Goal: Task Accomplishment & Management: Manage account settings

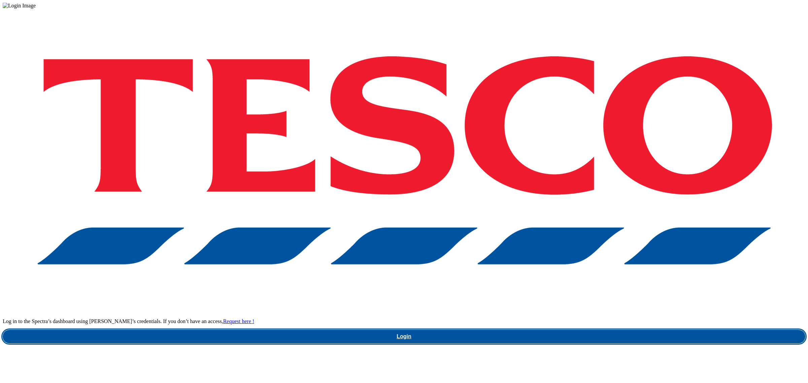
click at [612, 330] on link "Login" at bounding box center [404, 336] width 802 height 13
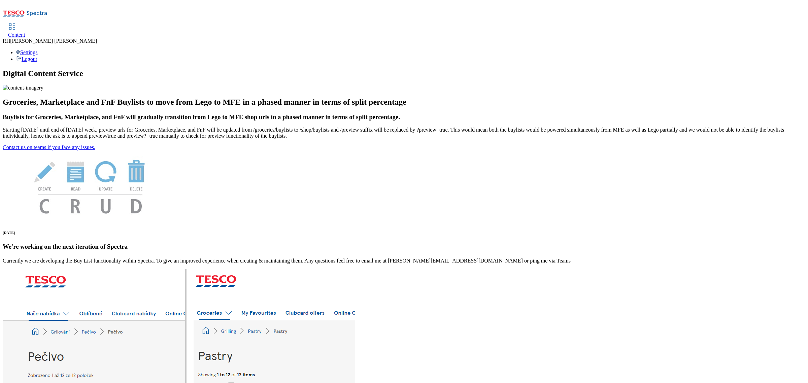
click at [25, 32] on span "Content" at bounding box center [16, 35] width 17 height 6
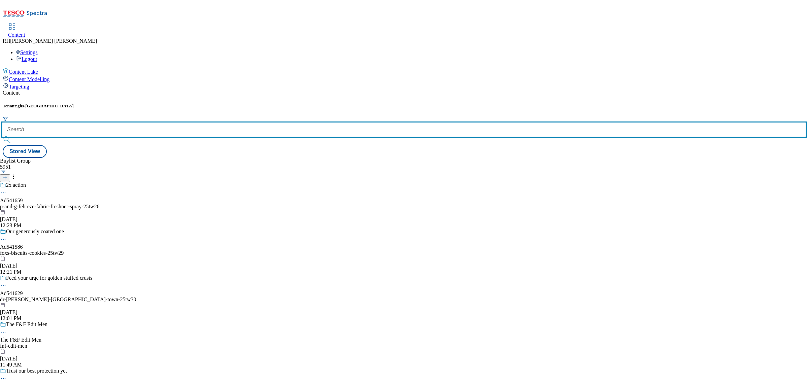
click at [142, 123] on input "text" at bounding box center [404, 129] width 802 height 13
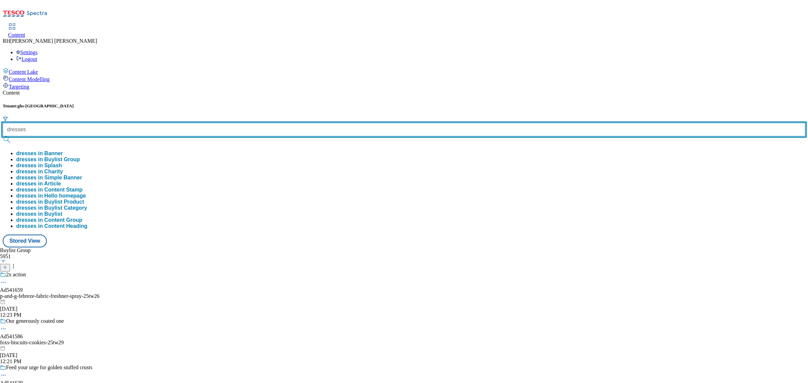
type input "dresses"
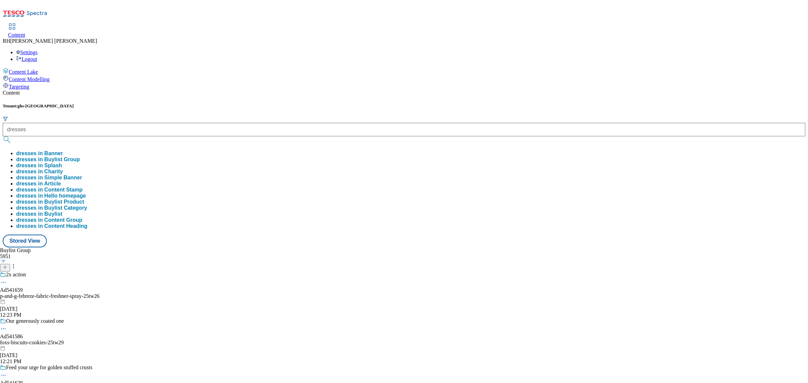
click at [80, 156] on button "dresses in Buylist Group" at bounding box center [48, 159] width 64 height 6
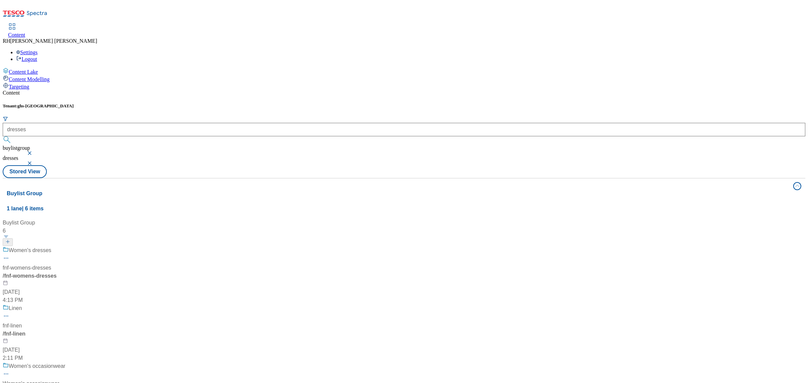
click at [92, 246] on div "Women's dresses fnf-womens-dresses / fnf-womens-dresses [DATE] 4:13 PM" at bounding box center [48, 275] width 90 height 58
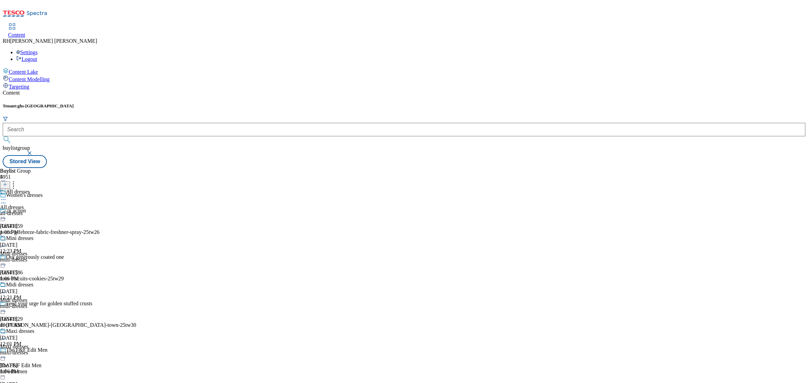
scroll to position [66, 0]
click at [28, 344] on span "Maxi dresses" at bounding box center [14, 347] width 28 height 6
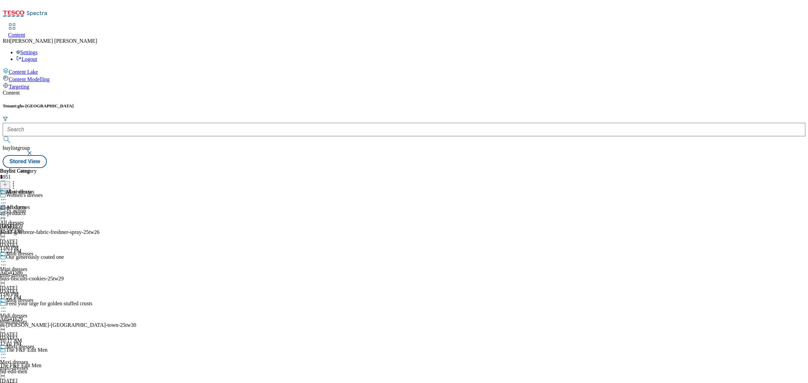
click at [37, 189] on div "all-products all-products all-products [DATE] 10:17 AM" at bounding box center [18, 212] width 37 height 46
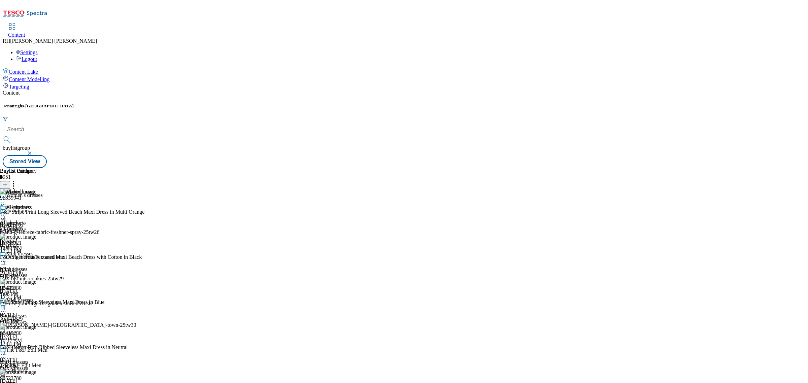
click at [4, 215] on circle at bounding box center [3, 215] width 1 height 1
click at [42, 289] on span "Un-publish" at bounding box center [32, 291] width 22 height 5
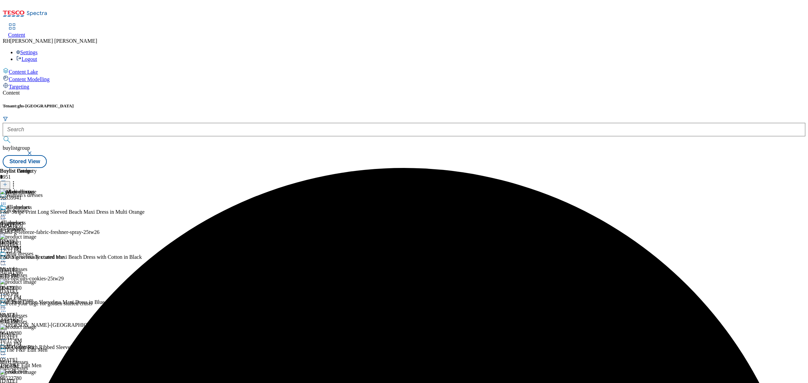
click at [7, 212] on icon at bounding box center [3, 215] width 7 height 7
click at [43, 266] on span "Un-preview" at bounding box center [32, 268] width 23 height 5
click at [17, 180] on icon at bounding box center [13, 183] width 7 height 7
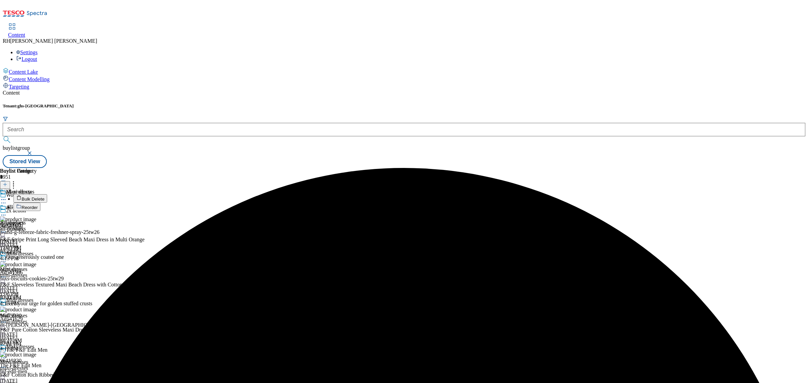
click at [44, 197] on span "Bulk Delete" at bounding box center [33, 199] width 23 height 5
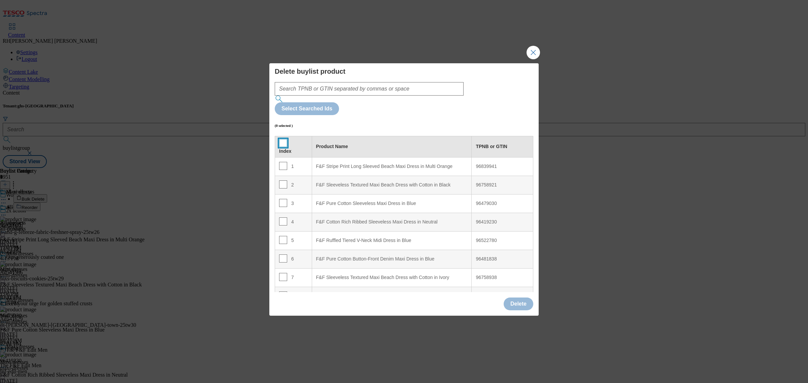
click at [283, 139] on input "Modal" at bounding box center [283, 143] width 8 height 8
checkbox input "true"
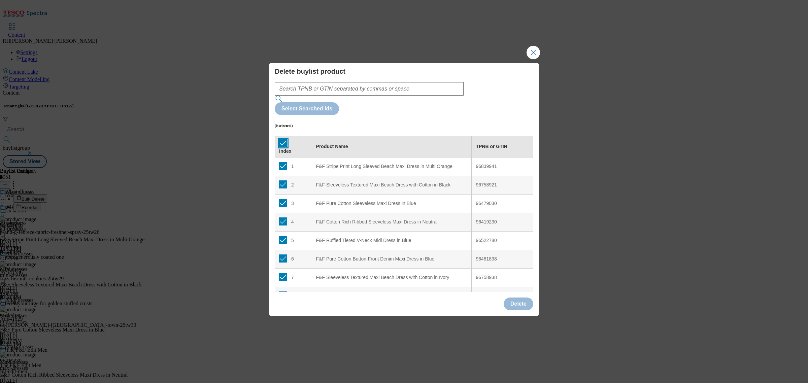
checkbox input "true"
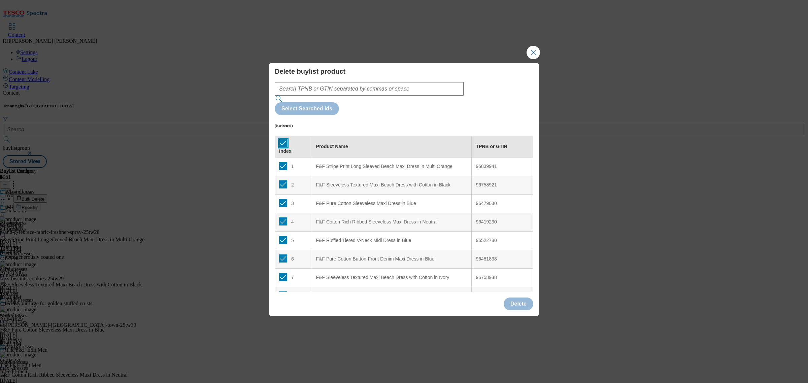
checkbox input "true"
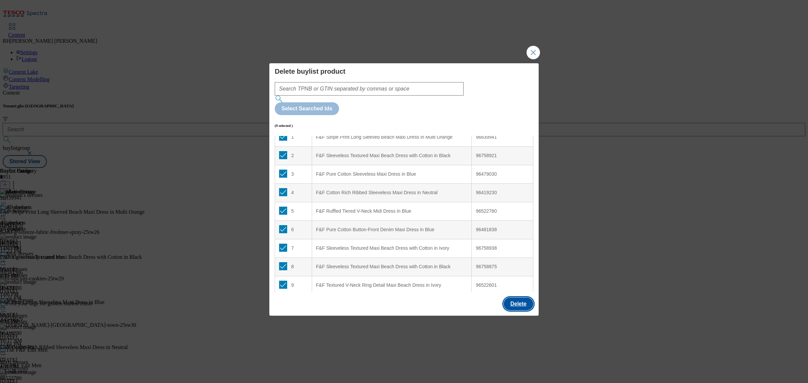
click at [519, 297] on button "Delete" at bounding box center [518, 303] width 30 height 13
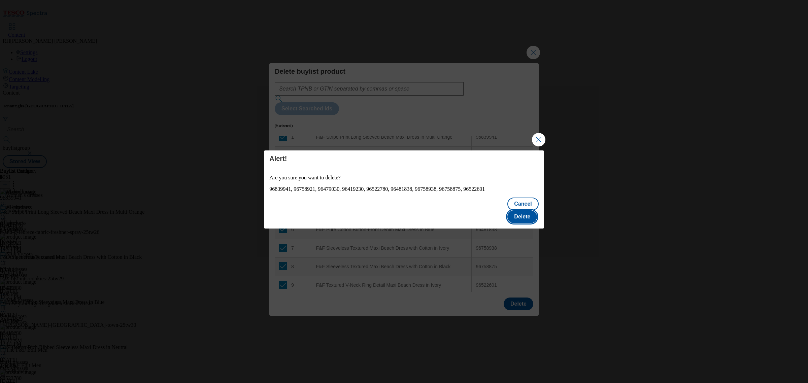
click at [521, 210] on button "Delete" at bounding box center [522, 216] width 30 height 13
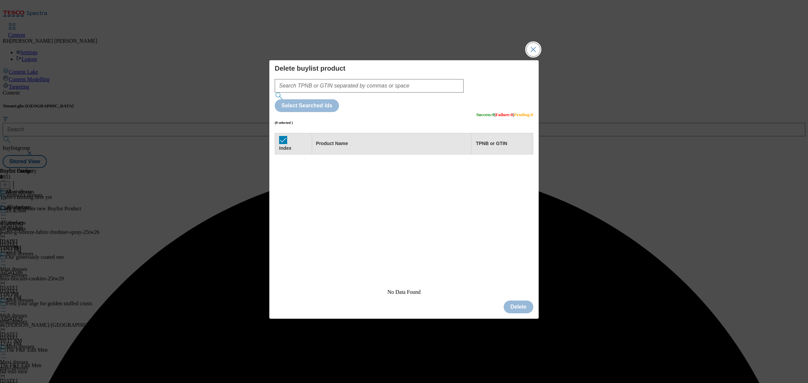
click at [532, 56] on button "Close Modal" at bounding box center [532, 49] width 13 height 13
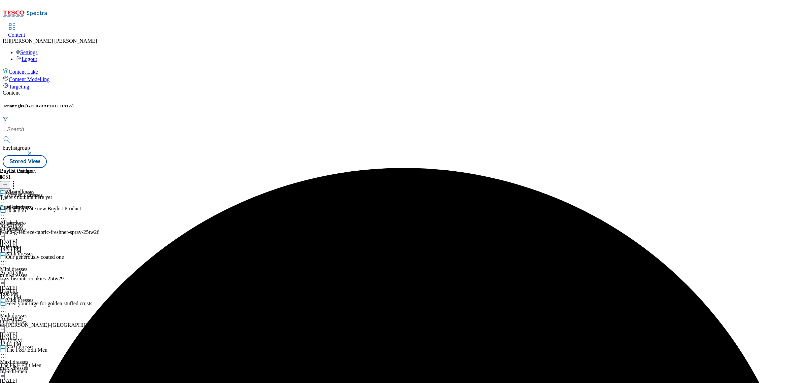
click at [7, 212] on icon at bounding box center [3, 215] width 7 height 7
click at [29, 227] on span "Edit" at bounding box center [25, 229] width 8 height 5
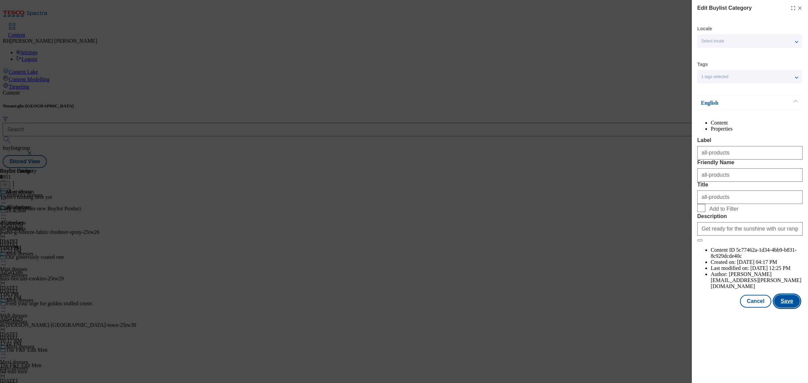
click at [794, 308] on button "Save" at bounding box center [787, 301] width 26 height 13
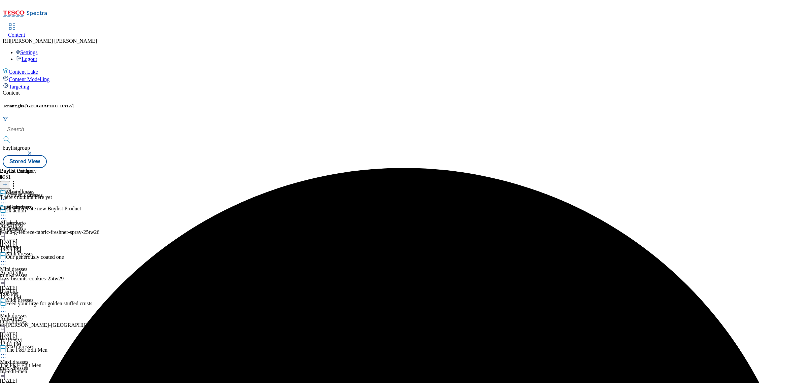
click at [7, 212] on icon at bounding box center [3, 215] width 7 height 7
click at [37, 258] on span "Preview" at bounding box center [29, 260] width 16 height 5
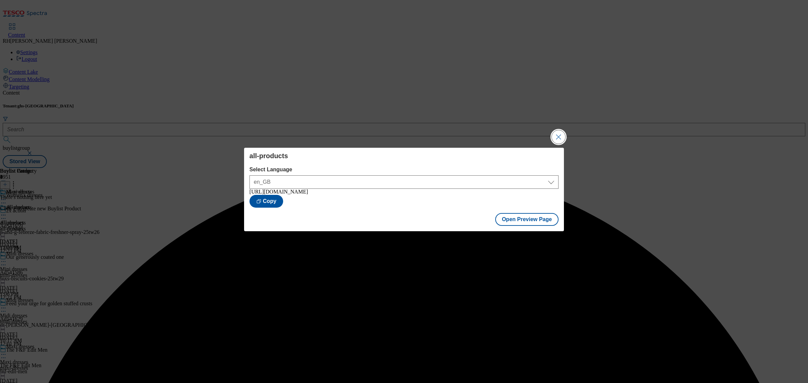
click at [559, 136] on button "Close Modal" at bounding box center [558, 136] width 13 height 13
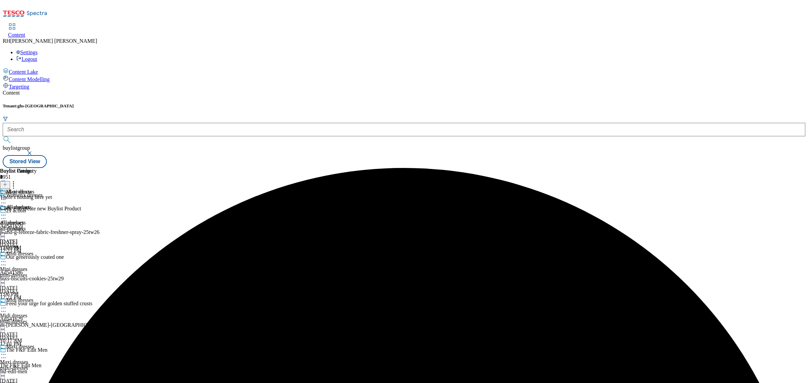
click at [37, 204] on div "all-products all-products all-products [DATE] 12:26 PM" at bounding box center [18, 227] width 37 height 46
click at [7, 212] on icon at bounding box center [3, 215] width 7 height 7
click at [36, 281] on span "Publish" at bounding box center [28, 283] width 15 height 5
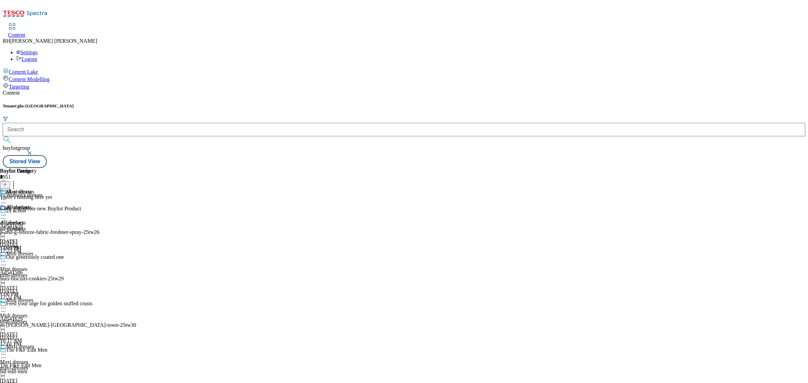
click at [7, 212] on icon at bounding box center [3, 215] width 7 height 7
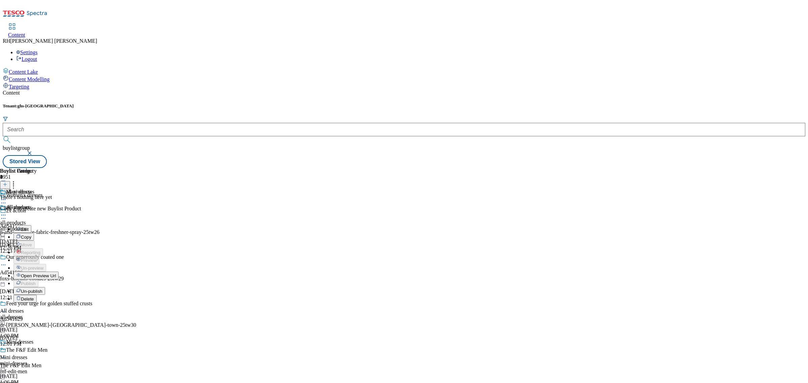
click at [56, 273] on span "Open Preview Url" at bounding box center [38, 275] width 35 height 5
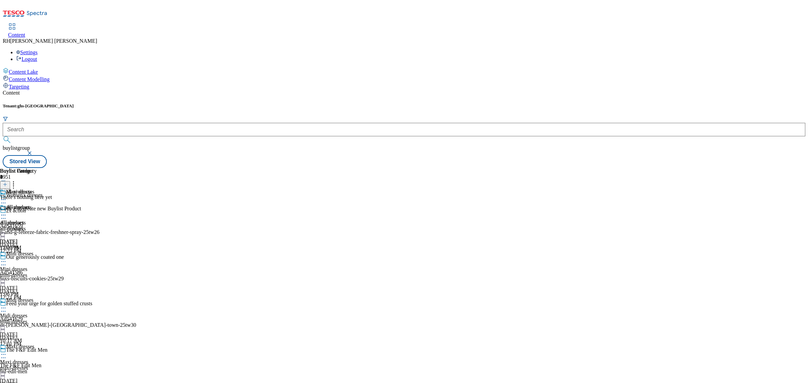
click at [7, 196] on icon at bounding box center [3, 199] width 7 height 7
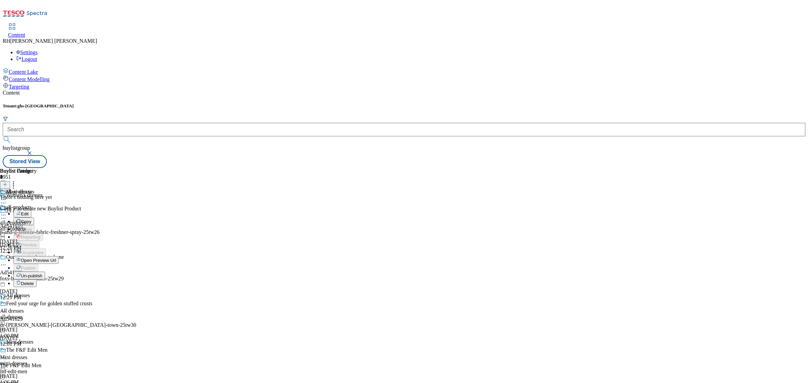
click at [42, 273] on span "Un-publish" at bounding box center [32, 275] width 22 height 5
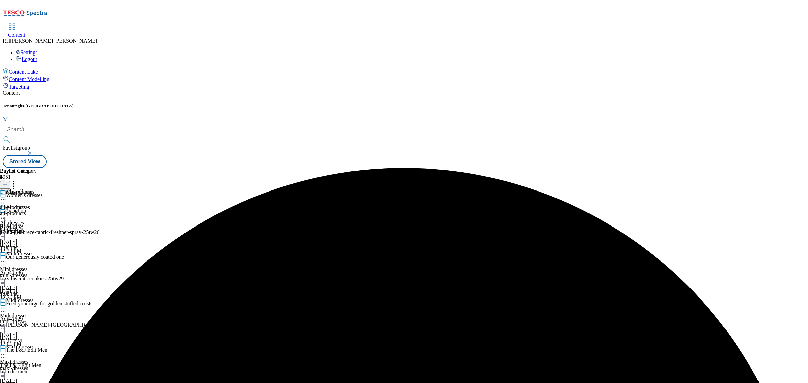
click at [7, 196] on icon at bounding box center [3, 199] width 7 height 7
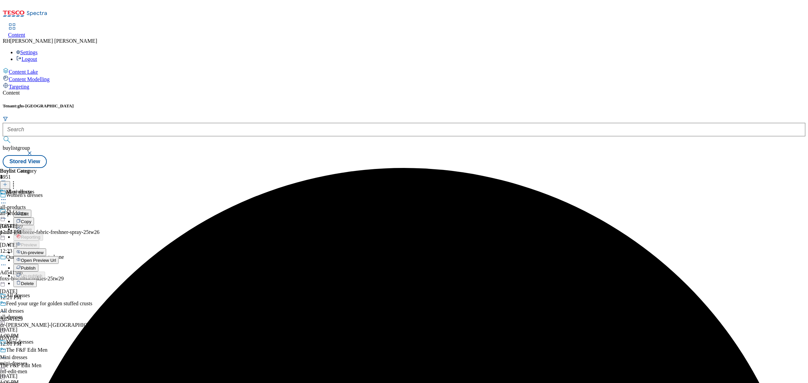
click at [43, 250] on span "Un-preview" at bounding box center [32, 252] width 23 height 5
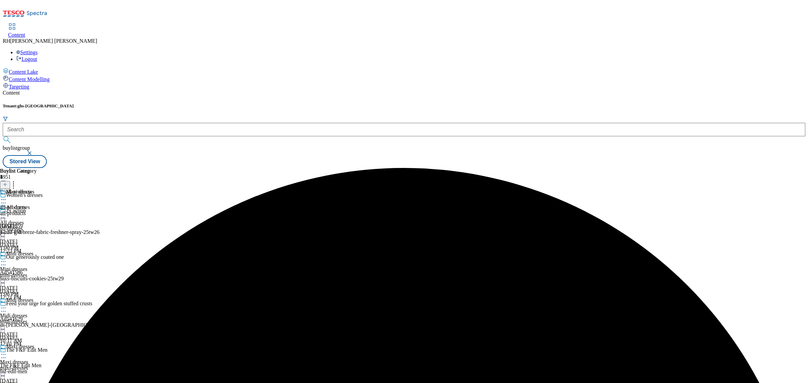
click at [34, 226] on div "all-dresses" at bounding box center [17, 229] width 34 height 6
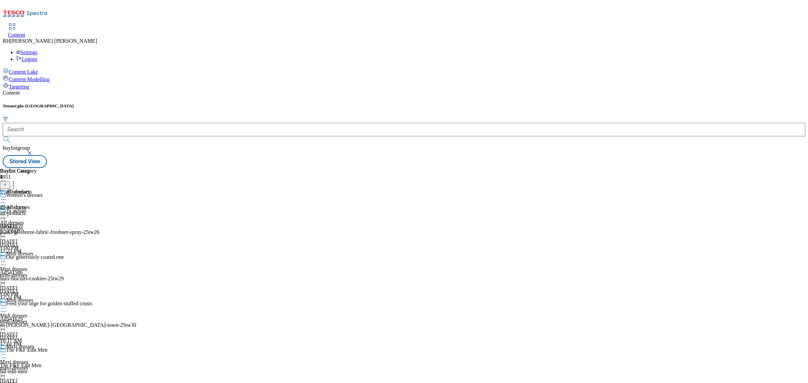
click at [7, 212] on icon at bounding box center [3, 215] width 7 height 7
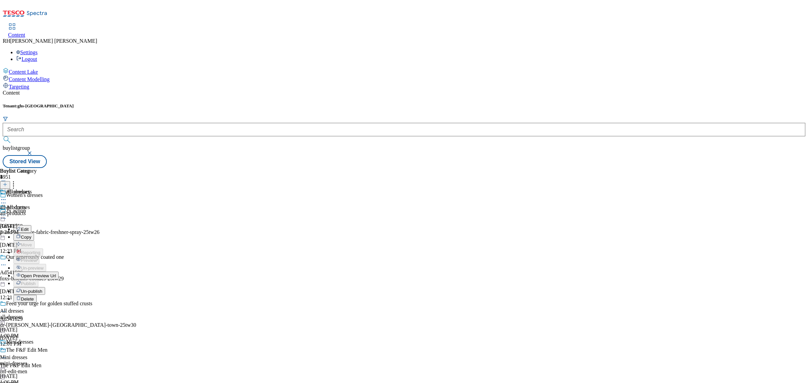
click at [29, 227] on span "Edit" at bounding box center [25, 229] width 8 height 5
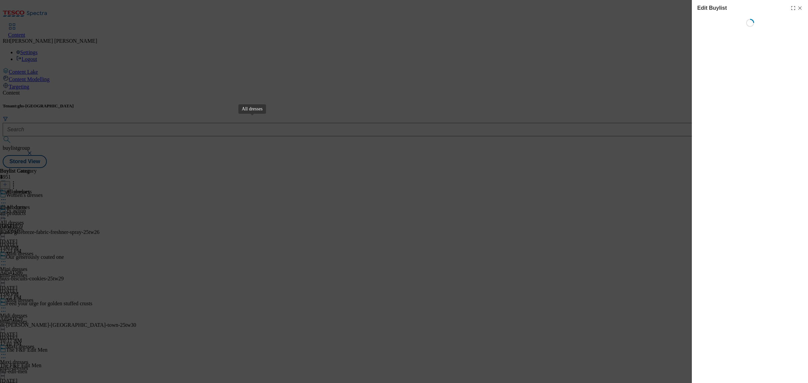
select select "evergreen"
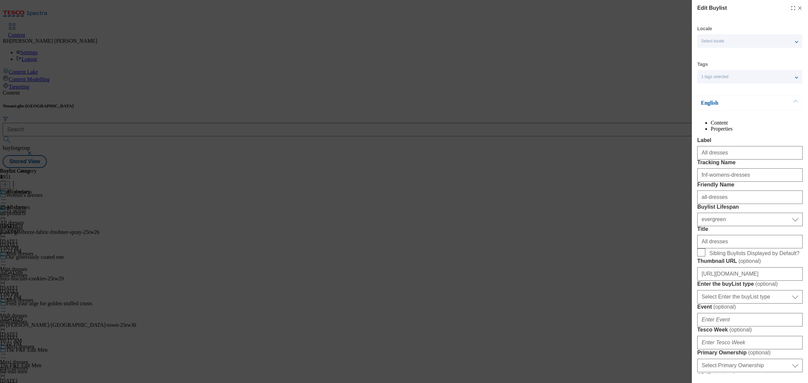
select select "Banner"
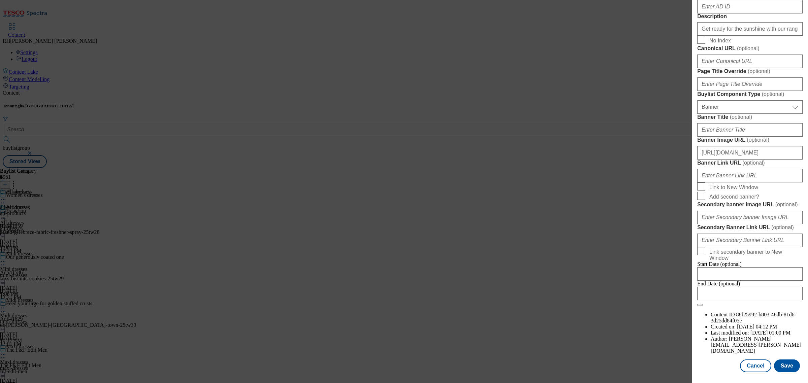
scroll to position [637, 0]
click at [777, 359] on button "Save" at bounding box center [787, 365] width 26 height 13
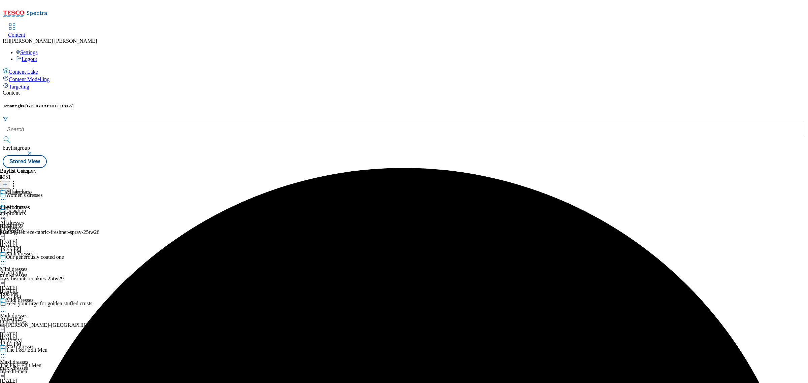
click at [7, 212] on icon at bounding box center [3, 215] width 7 height 7
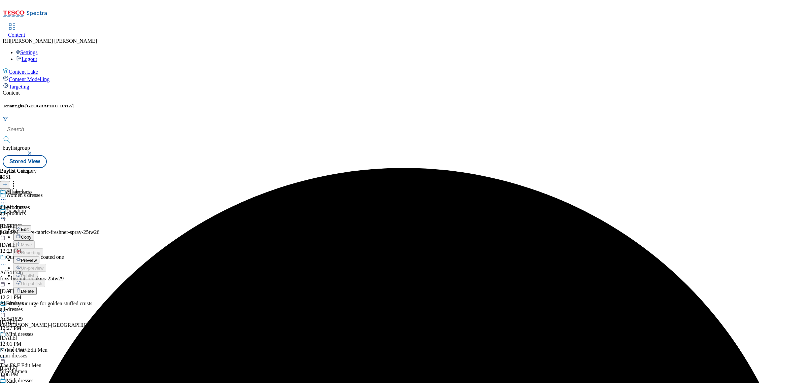
click at [37, 258] on span "Preview" at bounding box center [29, 260] width 16 height 5
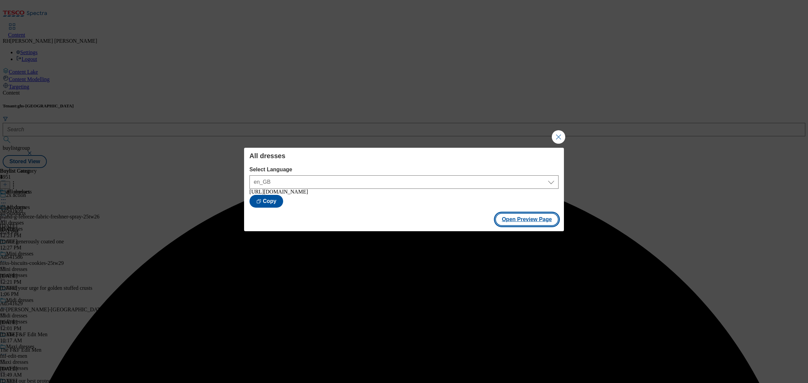
click at [536, 224] on button "Open Preview Page" at bounding box center [527, 219] width 64 height 13
click at [559, 134] on button "Close Modal" at bounding box center [558, 136] width 13 height 13
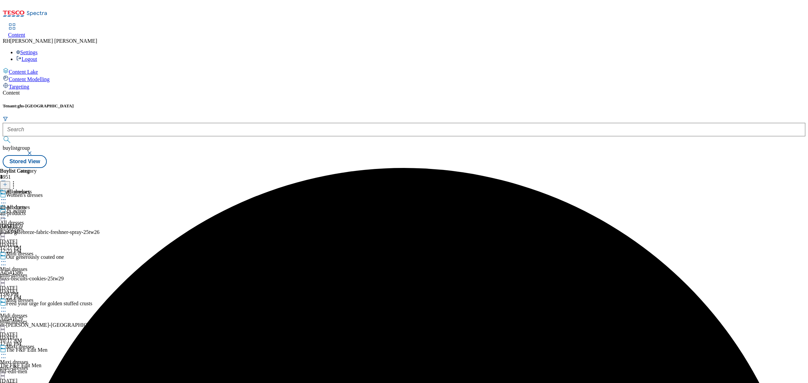
click at [7, 212] on icon at bounding box center [3, 215] width 7 height 7
click at [36, 281] on span "Publish" at bounding box center [28, 283] width 15 height 5
click at [37, 189] on div "all-products all-products all-products [DATE] 2:24 PM" at bounding box center [18, 212] width 37 height 46
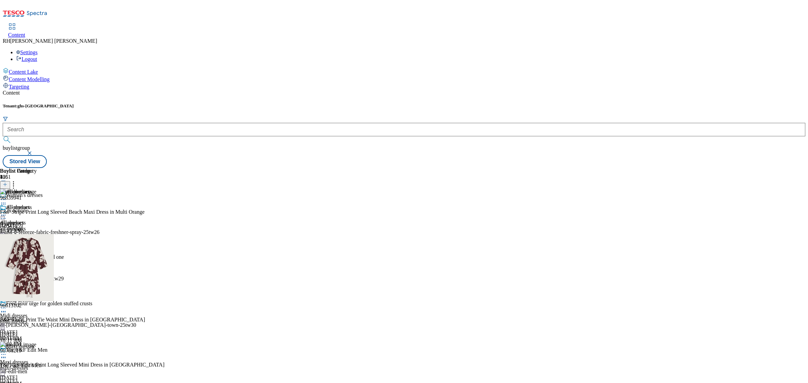
click at [34, 226] on div "all-dresses" at bounding box center [17, 229] width 34 height 6
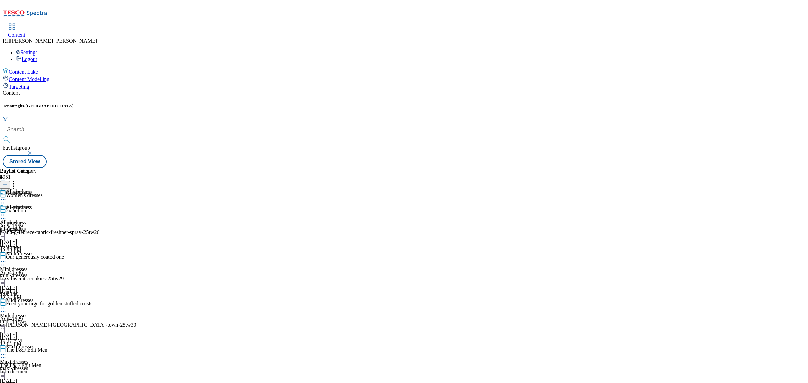
click at [7, 212] on icon at bounding box center [3, 215] width 7 height 7
click at [42, 289] on span "Un-publish" at bounding box center [32, 291] width 22 height 5
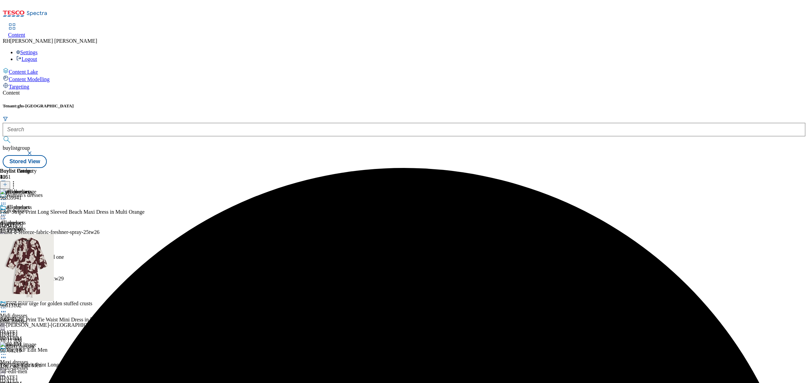
click at [7, 212] on icon at bounding box center [3, 215] width 7 height 7
click at [43, 266] on span "Un-preview" at bounding box center [32, 268] width 23 height 5
click at [17, 180] on icon at bounding box center [13, 183] width 7 height 7
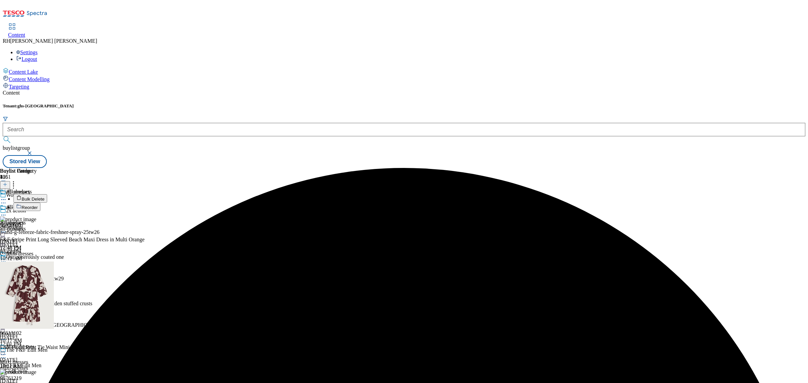
click at [44, 197] on span "Bulk Delete" at bounding box center [33, 199] width 23 height 5
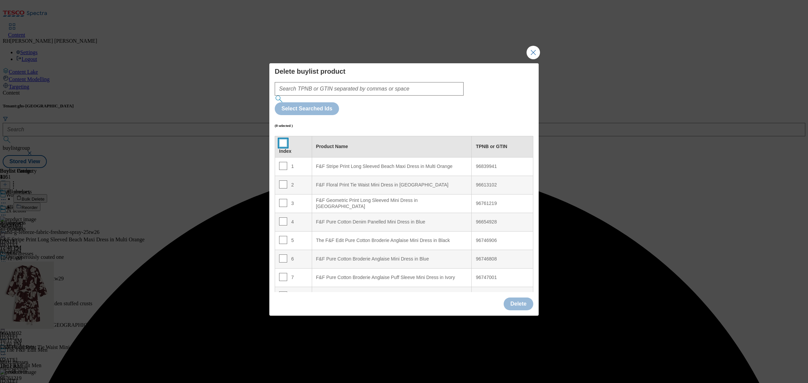
click at [281, 139] on input "Modal" at bounding box center [283, 143] width 8 height 8
checkbox input "true"
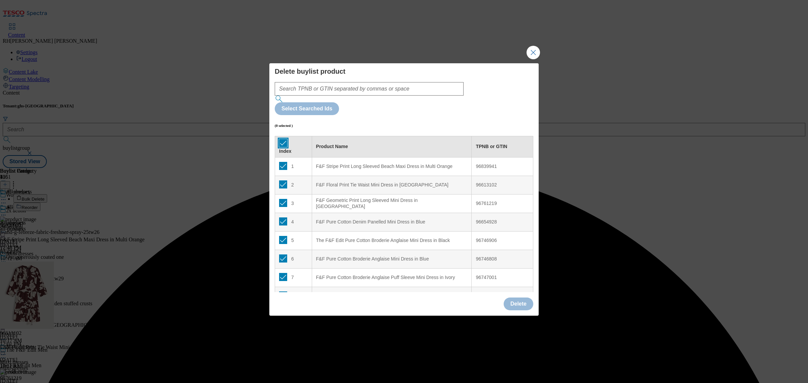
checkbox input "true"
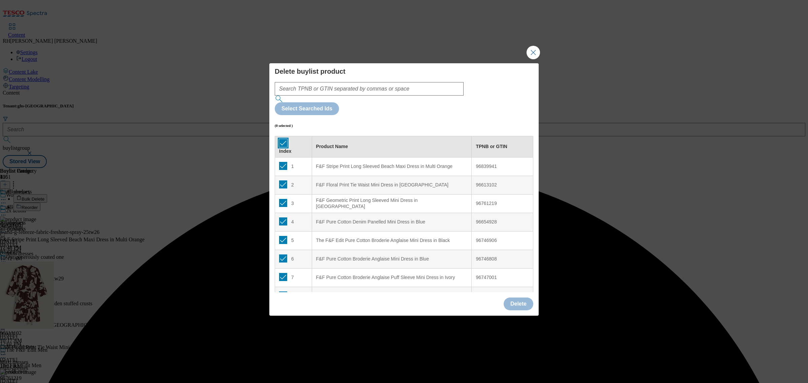
checkbox input "true"
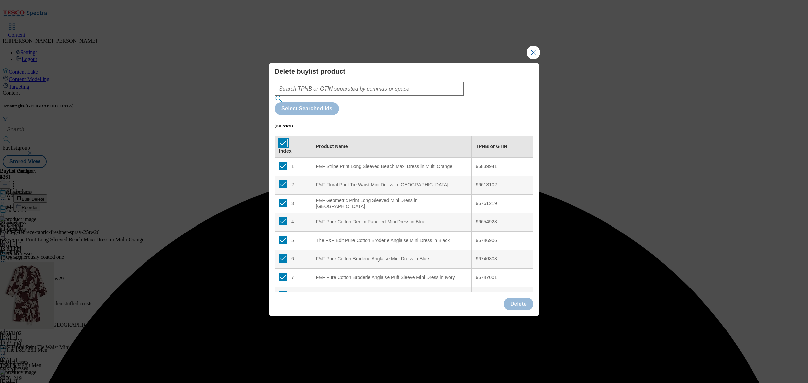
checkbox input "true"
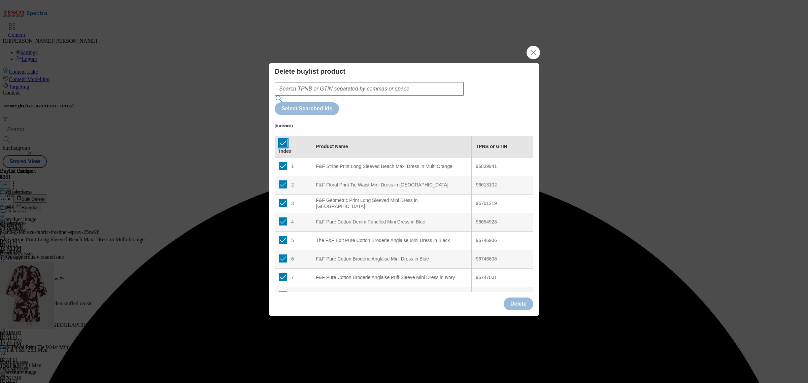
checkbox input "true"
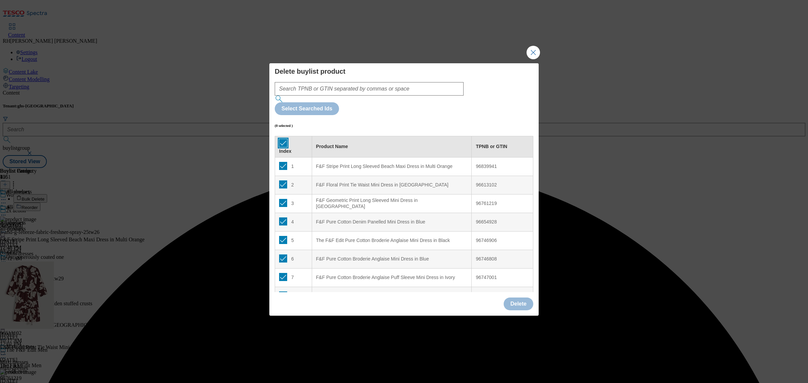
checkbox input "true"
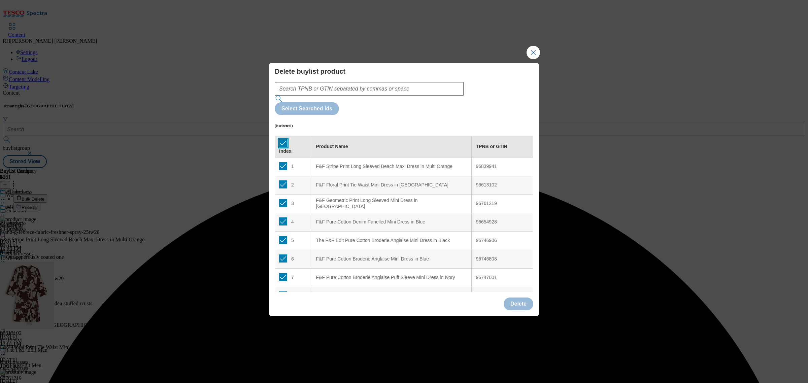
checkbox input "true"
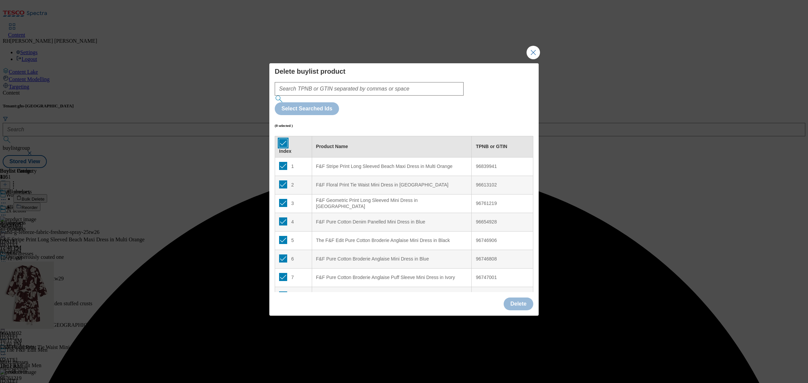
checkbox input "true"
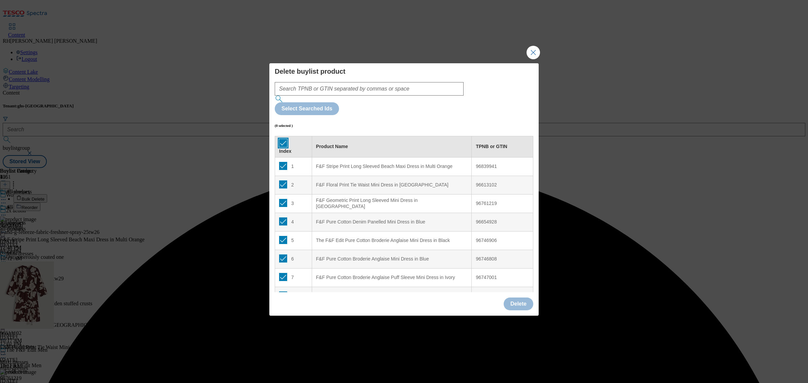
checkbox input "true"
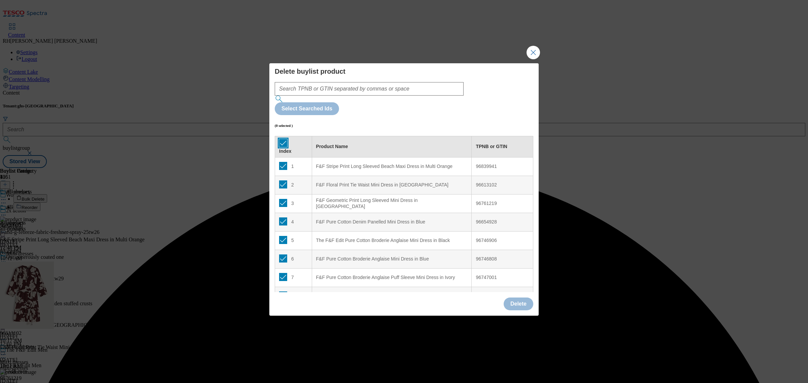
checkbox input "true"
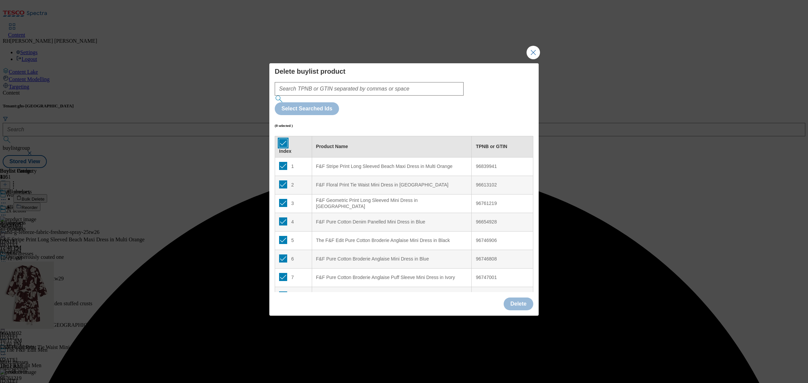
checkbox input "true"
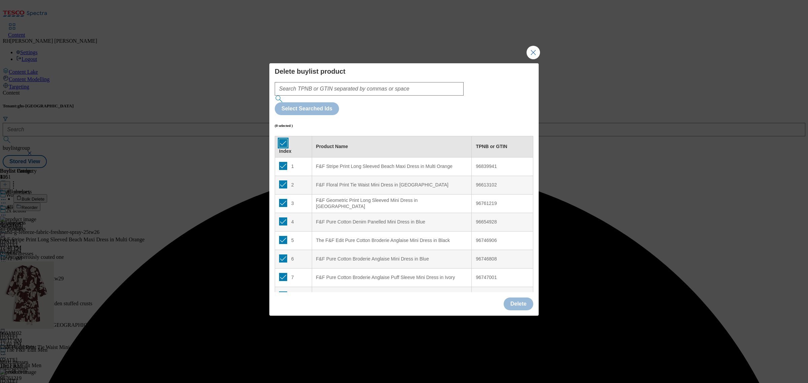
checkbox input "true"
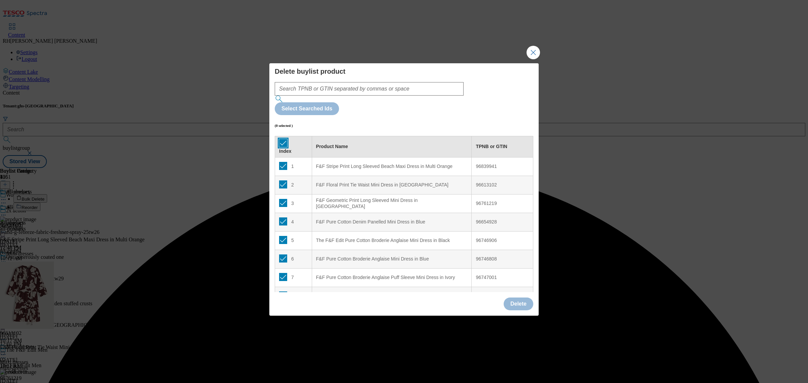
checkbox input "true"
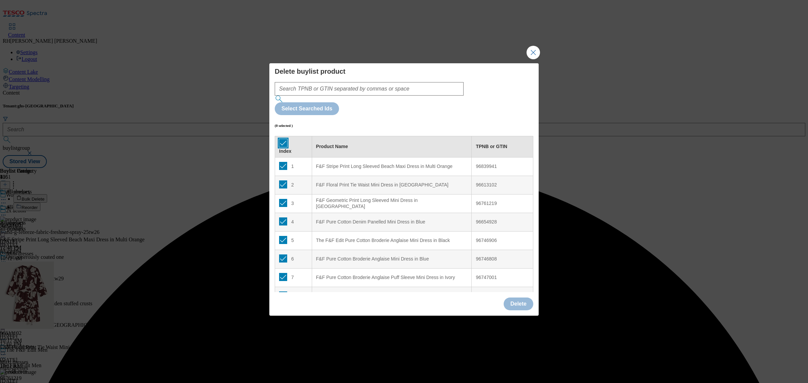
checkbox input "true"
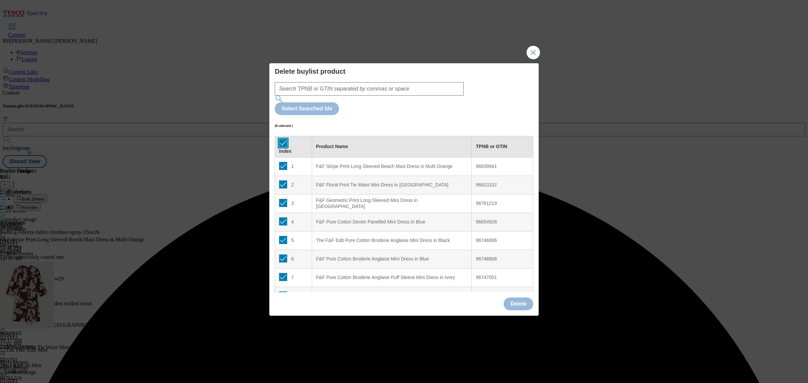
checkbox input "true"
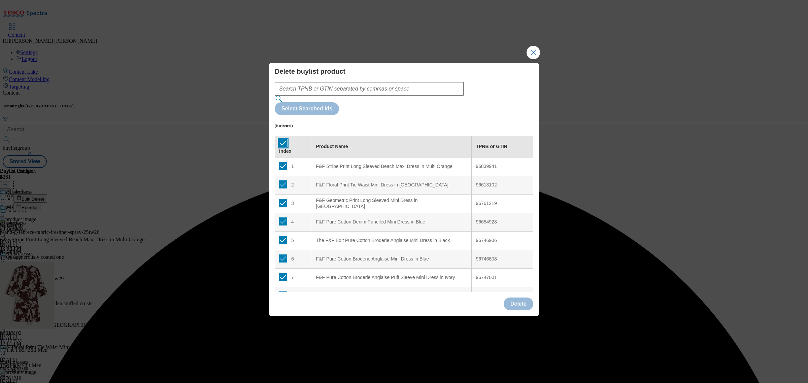
checkbox input "true"
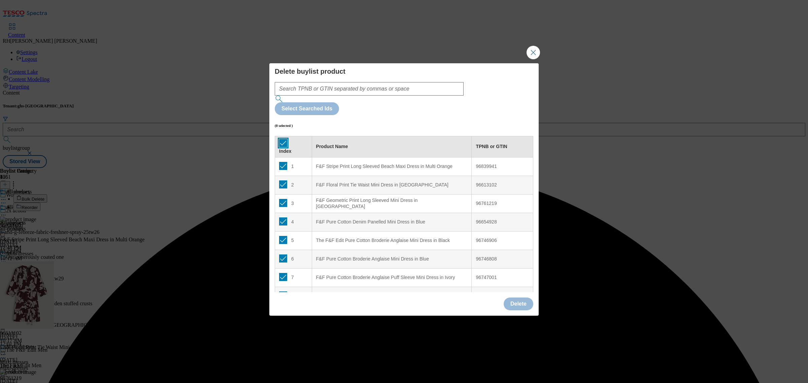
checkbox input "true"
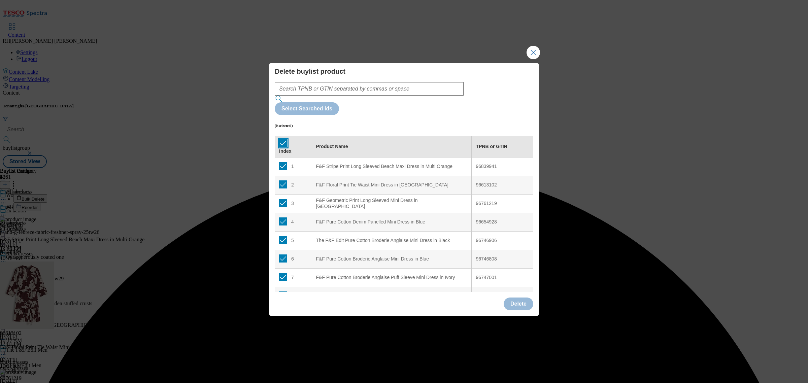
checkbox input "true"
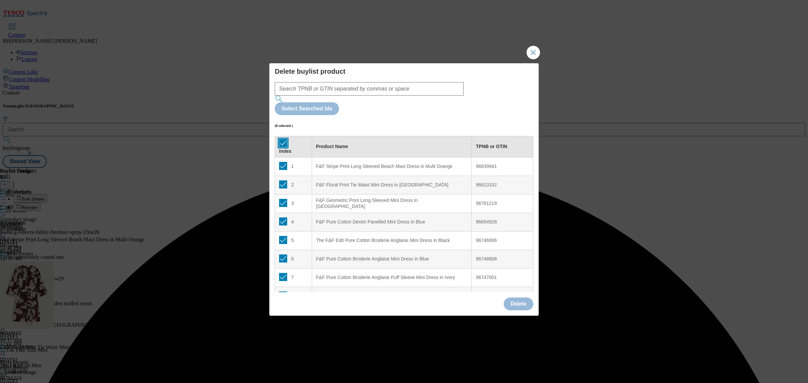
checkbox input "true"
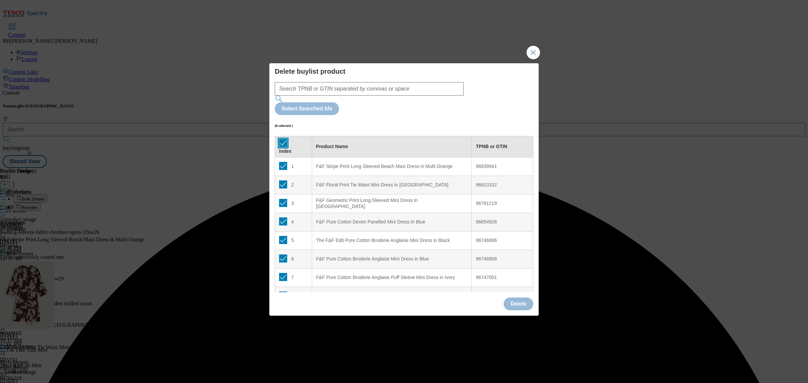
checkbox input "true"
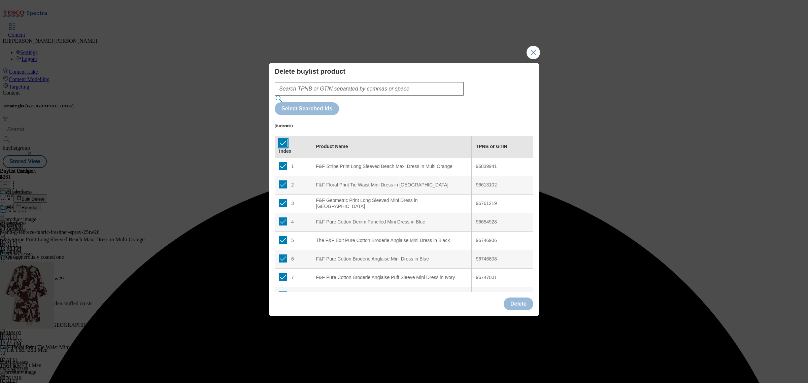
checkbox input "true"
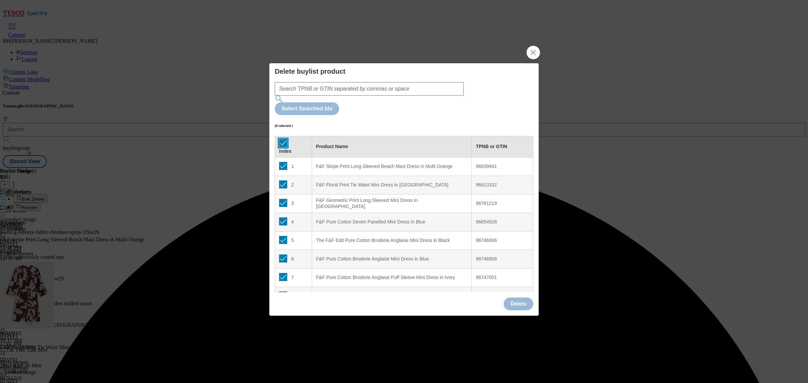
checkbox input "true"
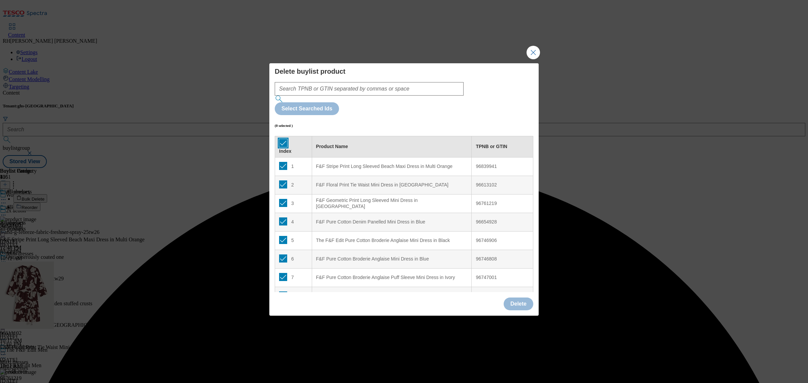
checkbox input "true"
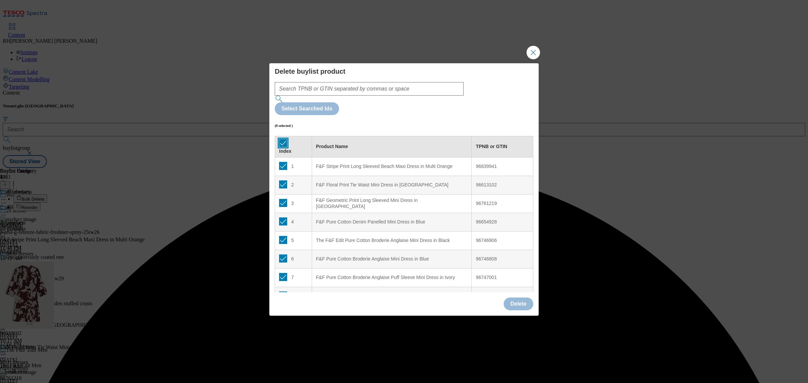
checkbox input "true"
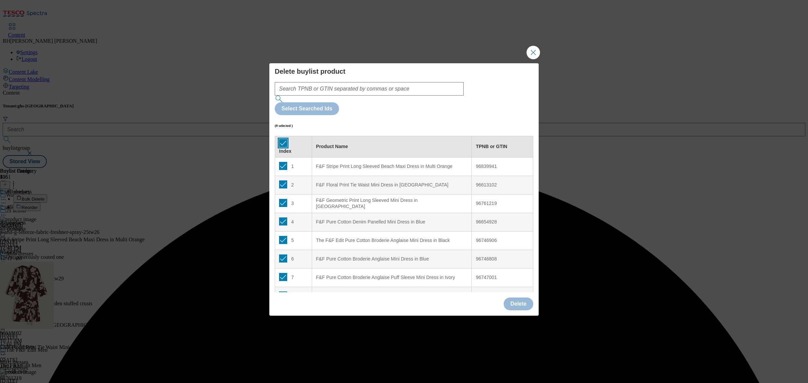
checkbox input "true"
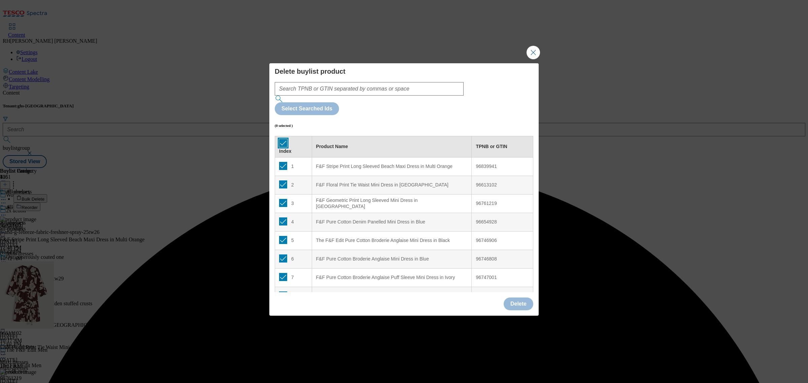
checkbox input "true"
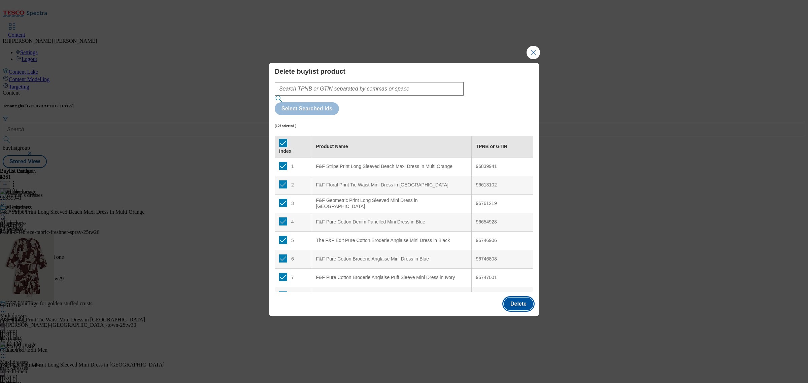
click at [517, 297] on button "Delete" at bounding box center [518, 303] width 30 height 13
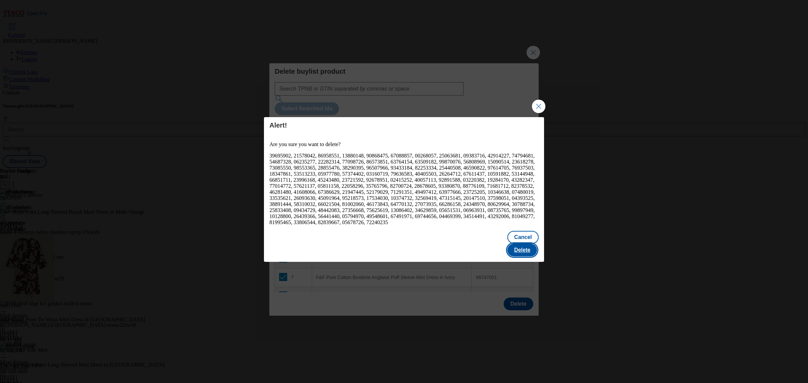
click at [529, 248] on button "Delete" at bounding box center [522, 250] width 30 height 13
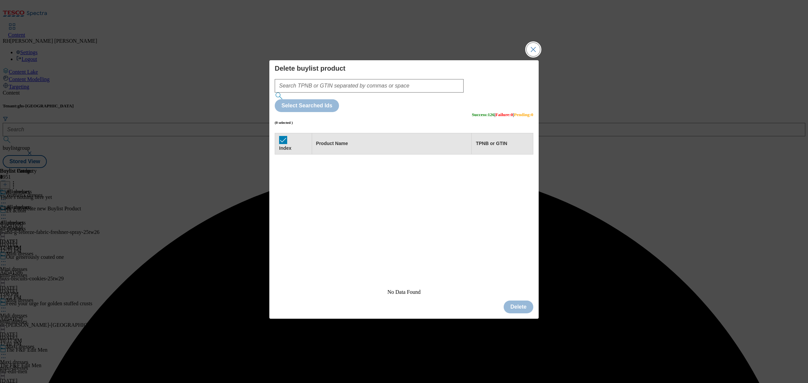
click at [533, 56] on button "Close Modal" at bounding box center [532, 49] width 13 height 13
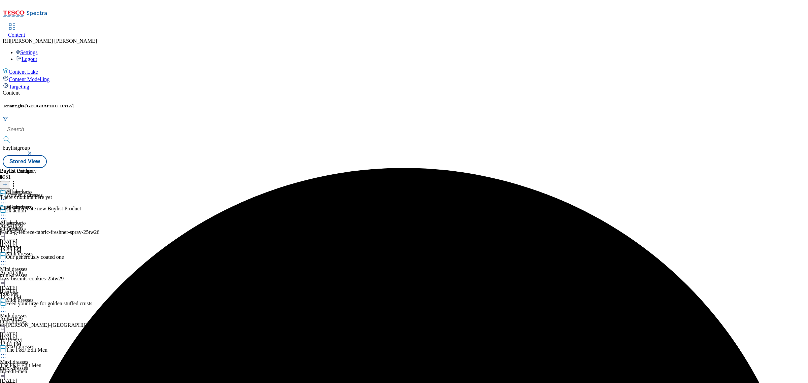
click at [10, 181] on button at bounding box center [5, 185] width 10 height 8
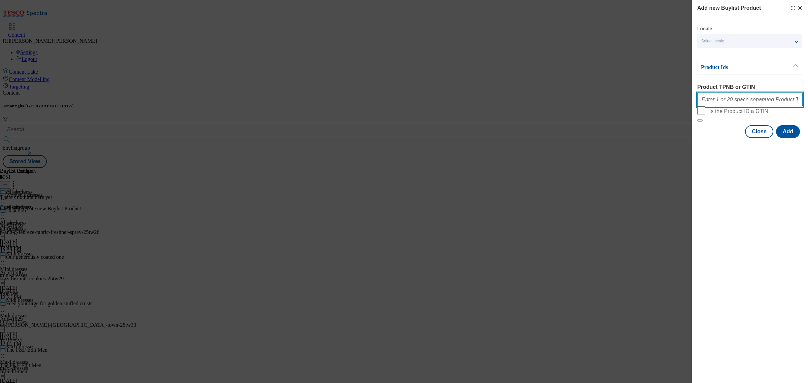
click at [749, 98] on input "Product TPNB or GTIN" at bounding box center [749, 99] width 105 height 13
click at [798, 6] on icon "Modal" at bounding box center [799, 7] width 5 height 5
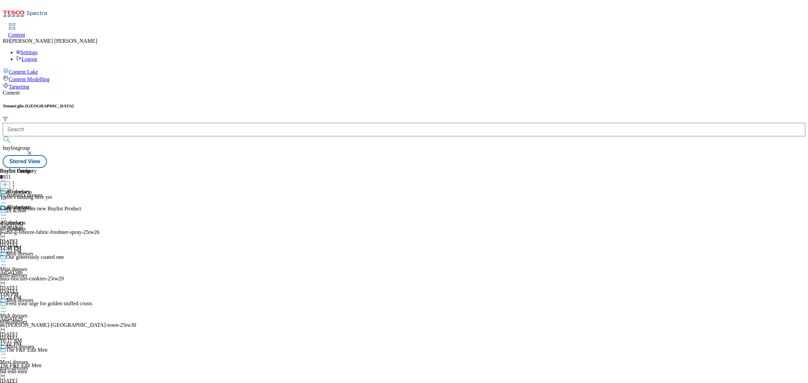
click at [37, 226] on div "all-products" at bounding box center [18, 229] width 37 height 6
click at [7, 182] on icon at bounding box center [5, 184] width 5 height 5
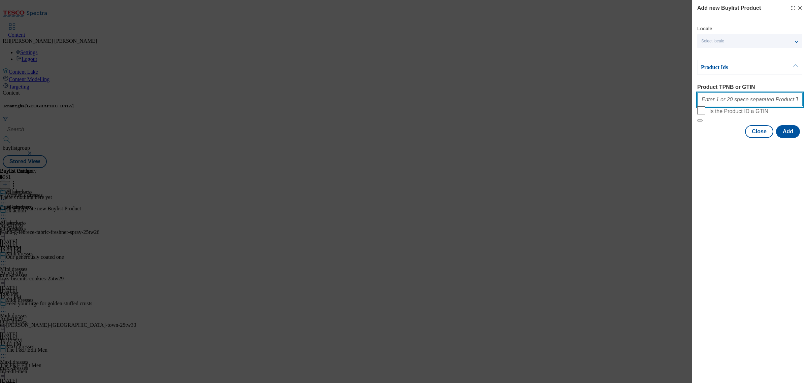
click at [747, 103] on input "Product TPNB or GTIN" at bounding box center [749, 99] width 105 height 13
paste input "96759995 96654905 96518895 96525828 96613154 96689576 96761191 96761290 9661774…"
type input "96759995 96654905 96518895 96525828 96613154 96689576 96761191 96761290 9661774…"
click at [790, 138] on button "Add" at bounding box center [788, 131] width 24 height 13
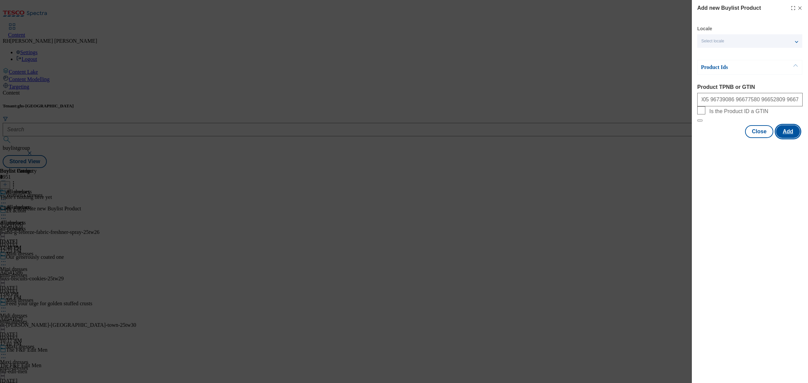
scroll to position [0, 0]
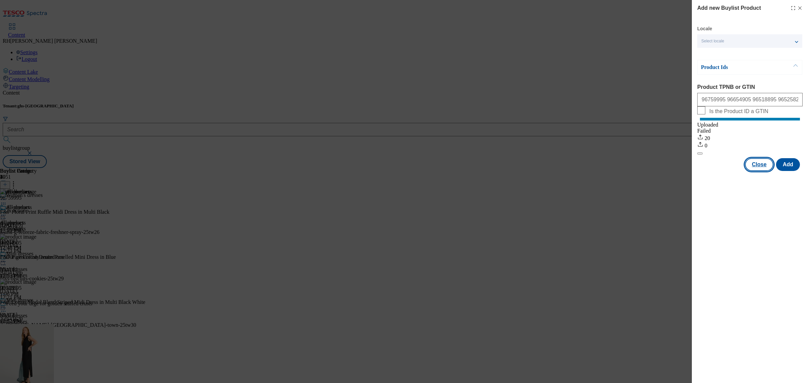
click at [765, 171] on button "Close" at bounding box center [759, 164] width 28 height 13
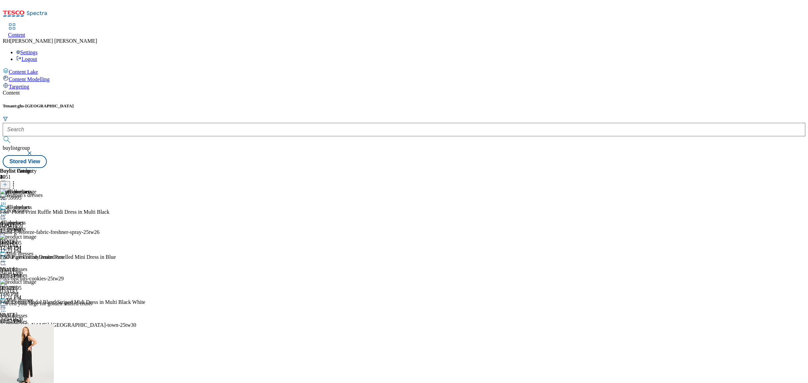
click at [7, 212] on icon at bounding box center [3, 215] width 7 height 7
click at [29, 227] on span "Edit" at bounding box center [25, 229] width 8 height 5
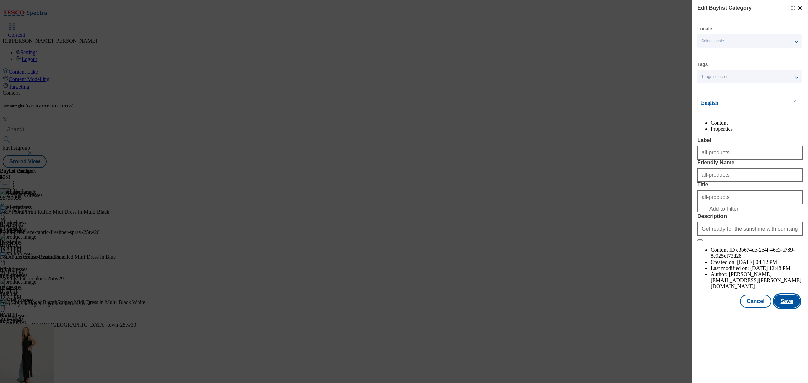
click at [789, 306] on button "Save" at bounding box center [787, 301] width 26 height 13
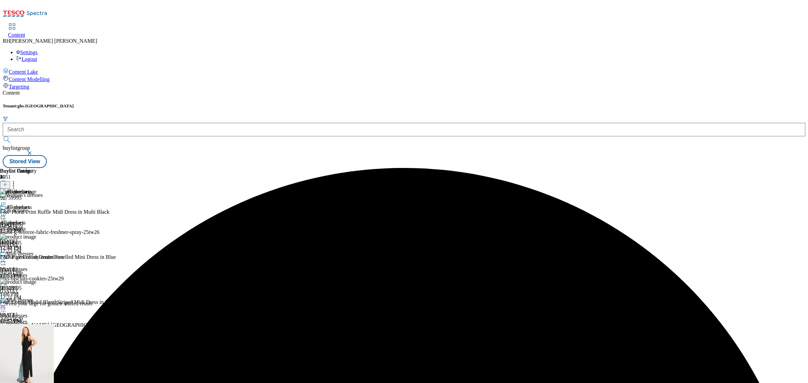
click at [7, 212] on icon at bounding box center [3, 215] width 7 height 7
click at [37, 258] on span "Preview" at bounding box center [29, 260] width 16 height 5
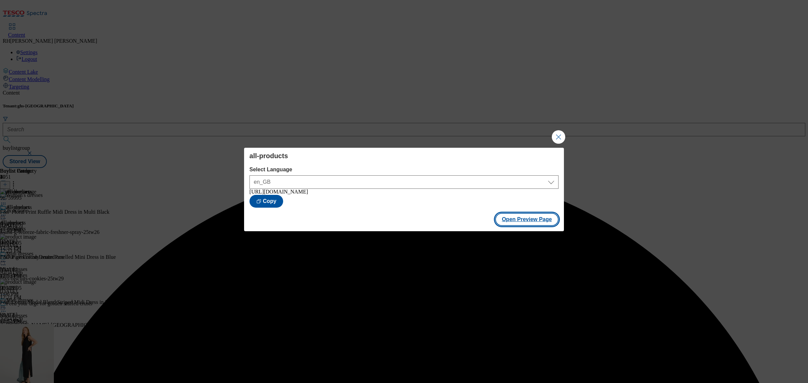
click at [543, 224] on button "Open Preview Page" at bounding box center [527, 219] width 64 height 13
click at [557, 123] on div "all-products Select Language en_GB en_GB [URL][DOMAIN_NAME] Copy Open Preview P…" at bounding box center [404, 191] width 808 height 383
click at [556, 132] on button "Close Modal" at bounding box center [558, 136] width 13 height 13
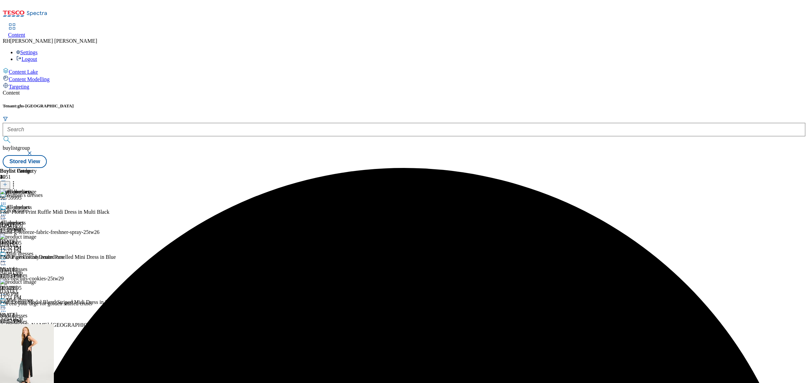
click at [7, 212] on icon at bounding box center [3, 215] width 7 height 7
click at [36, 281] on span "Publish" at bounding box center [28, 283] width 15 height 5
click at [34, 251] on div "Mini dresses Mini dresses mini-dresses [DATE] 1:06 PM" at bounding box center [17, 274] width 34 height 46
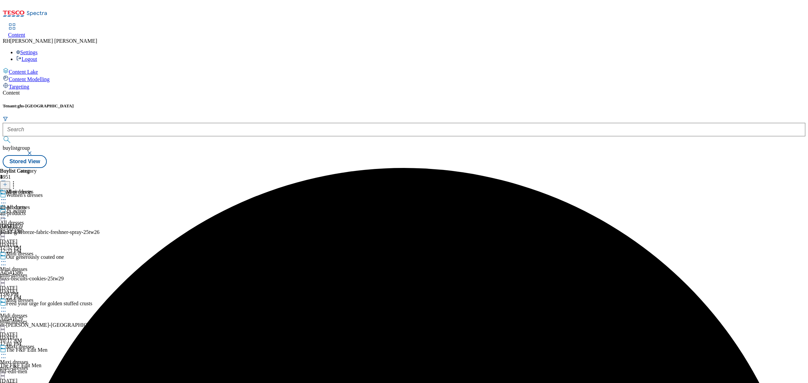
click at [7, 196] on icon at bounding box center [3, 199] width 7 height 7
click at [42, 273] on span "Un-publish" at bounding box center [32, 275] width 22 height 5
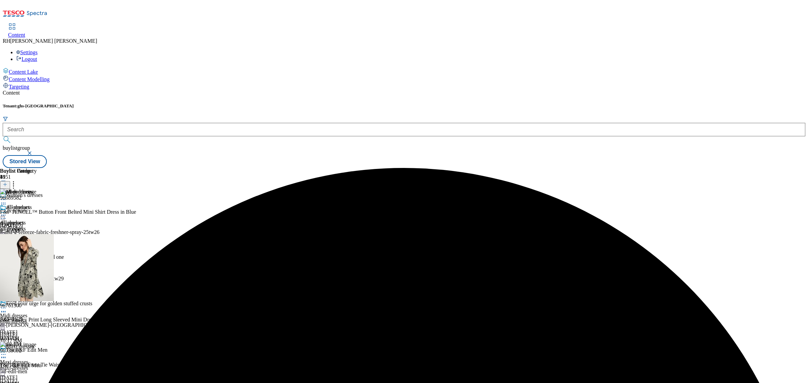
click at [7, 212] on icon at bounding box center [3, 215] width 7 height 7
click at [43, 266] on span "Un-preview" at bounding box center [32, 268] width 23 height 5
click at [17, 180] on icon at bounding box center [13, 183] width 7 height 7
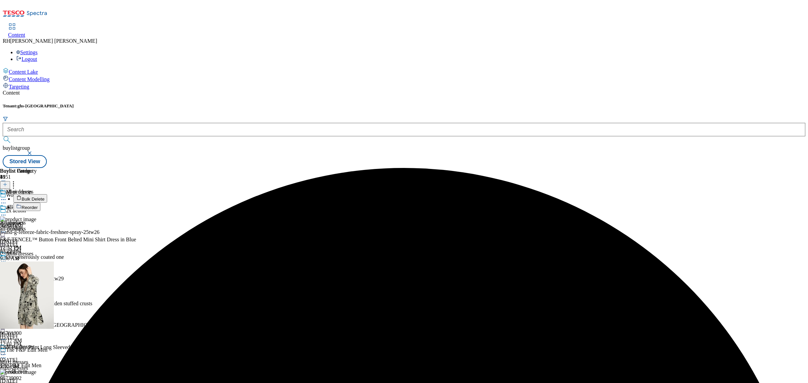
click at [44, 197] on span "Bulk Delete" at bounding box center [33, 199] width 23 height 5
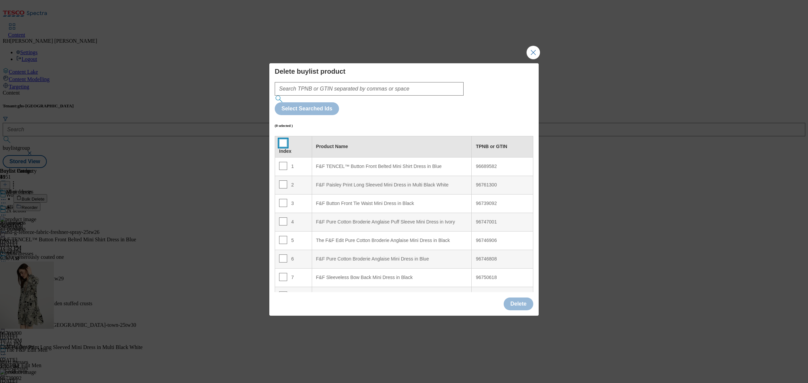
click at [283, 139] on input "Modal" at bounding box center [283, 143] width 8 height 8
checkbox input "true"
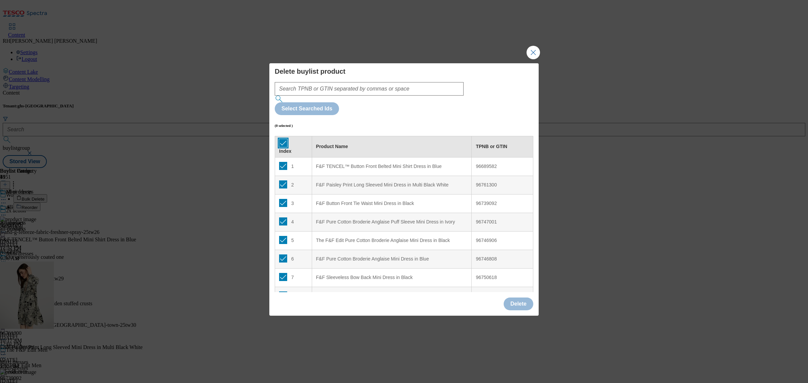
checkbox input "true"
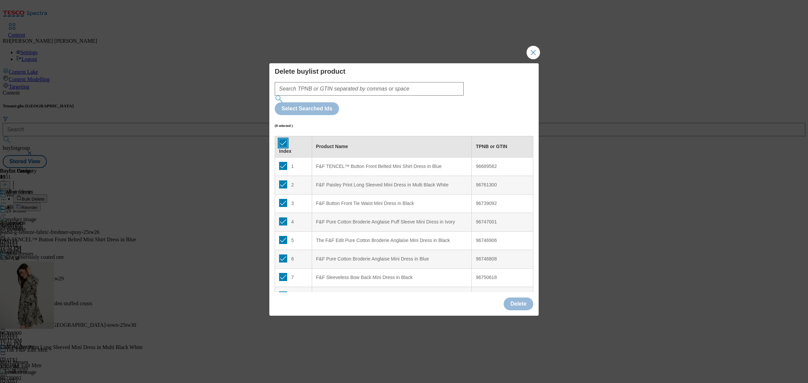
checkbox input "true"
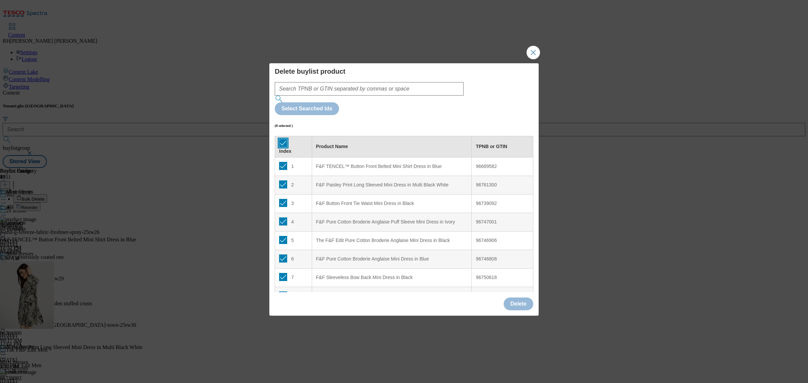
checkbox input "true"
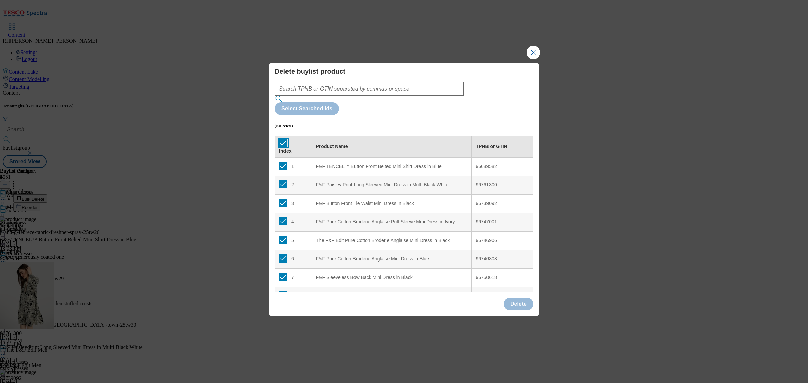
checkbox input "true"
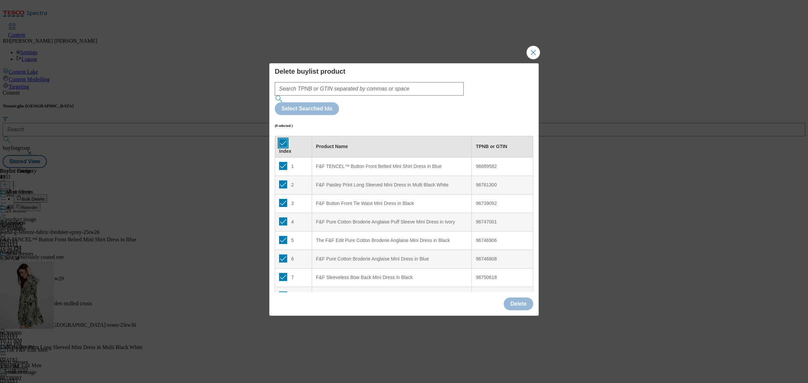
checkbox input "true"
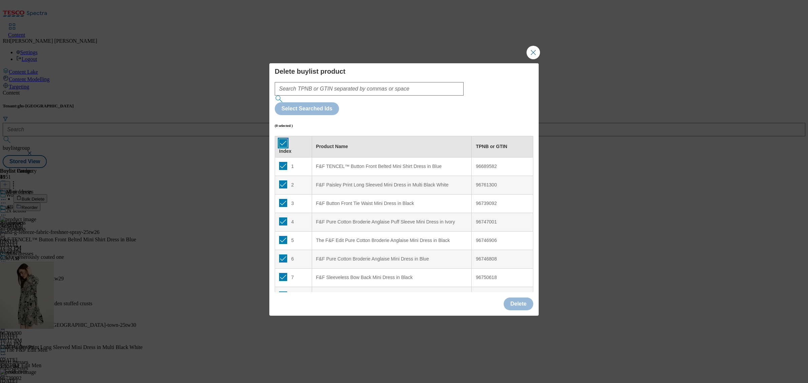
checkbox input "true"
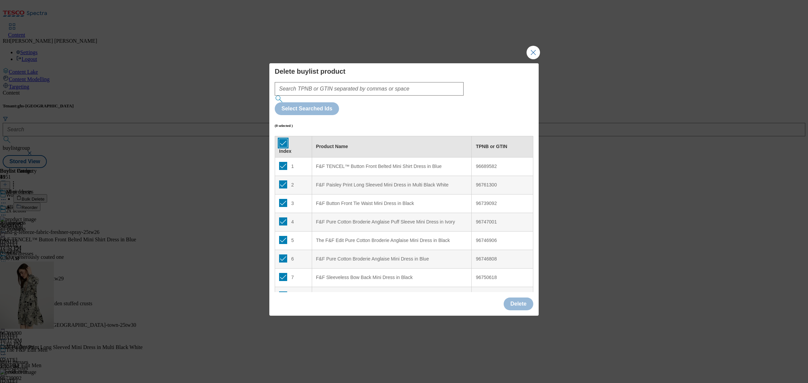
checkbox input "true"
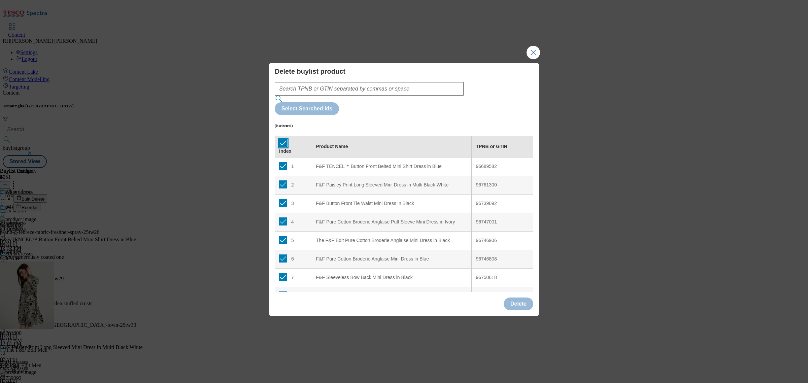
checkbox input "true"
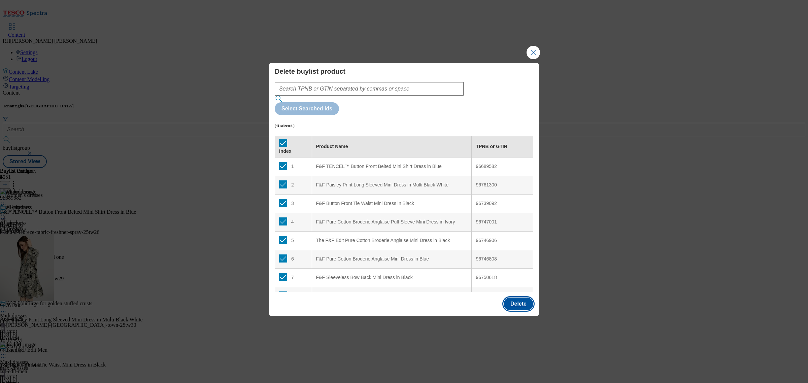
click at [517, 297] on button "Delete" at bounding box center [518, 303] width 30 height 13
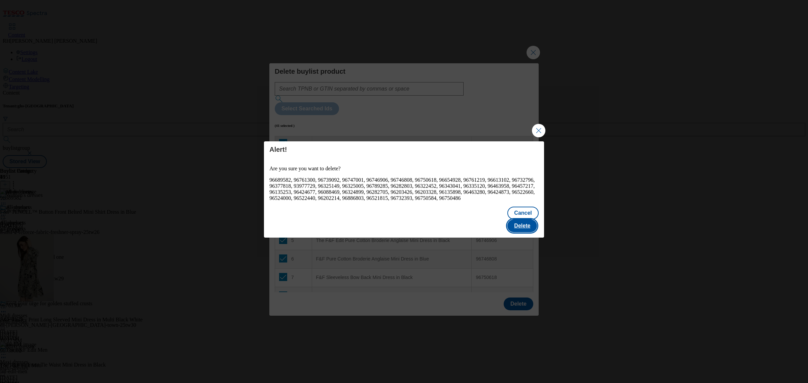
click at [528, 220] on button "Delete" at bounding box center [522, 225] width 30 height 13
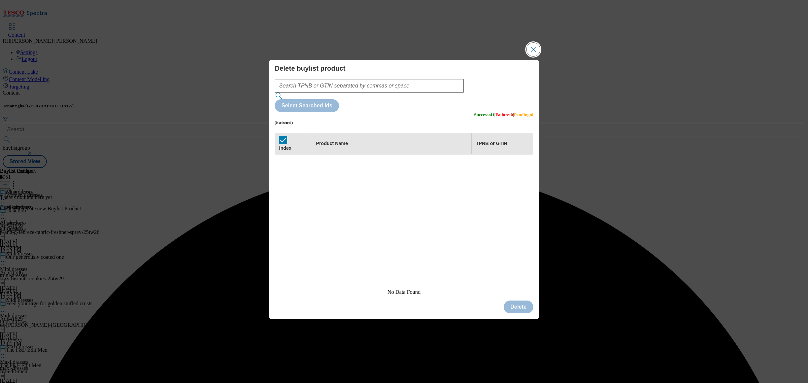
click at [533, 56] on button "Close Modal" at bounding box center [532, 49] width 13 height 13
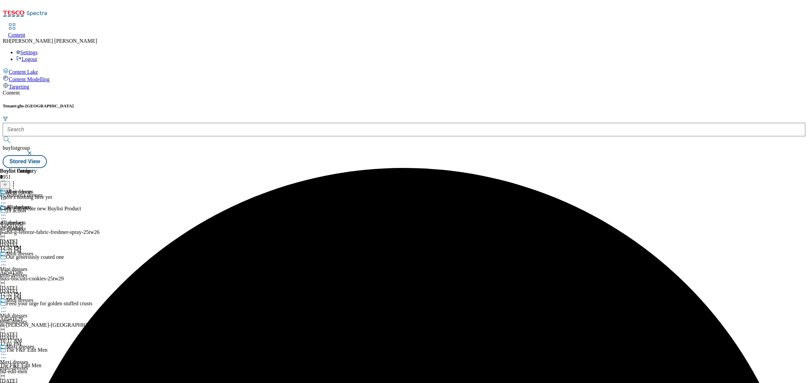
click at [81, 168] on header "Buylist Product 0" at bounding box center [40, 178] width 81 height 21
click at [7, 182] on icon at bounding box center [5, 184] width 5 height 5
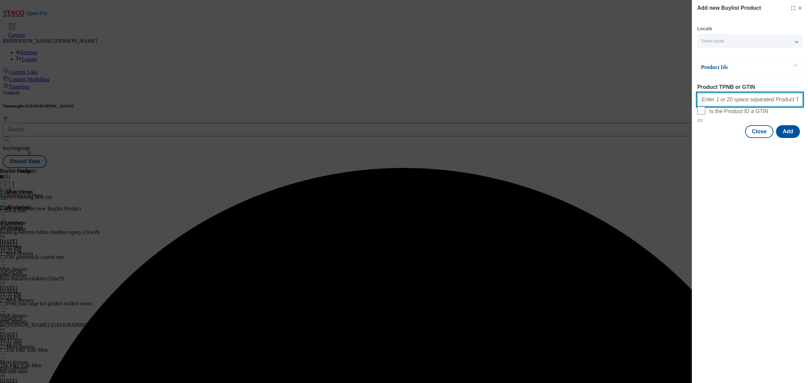
click at [741, 99] on input "Product TPNB or GTIN" at bounding box center [749, 99] width 105 height 13
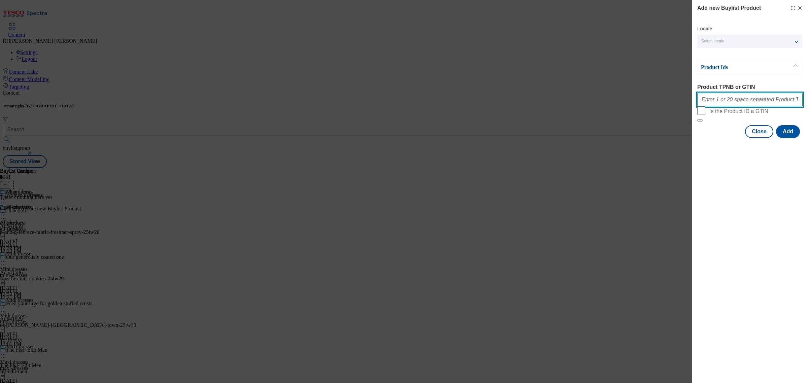
paste input "96654905 96613154 96689576 96761191 96761290 96608005 96739086 96652809 9667989…"
type input "96654905 96613154 96689576 96761191 96761290 96608005 96739086 96652809 9667989…"
click at [791, 138] on button "Add" at bounding box center [788, 131] width 24 height 13
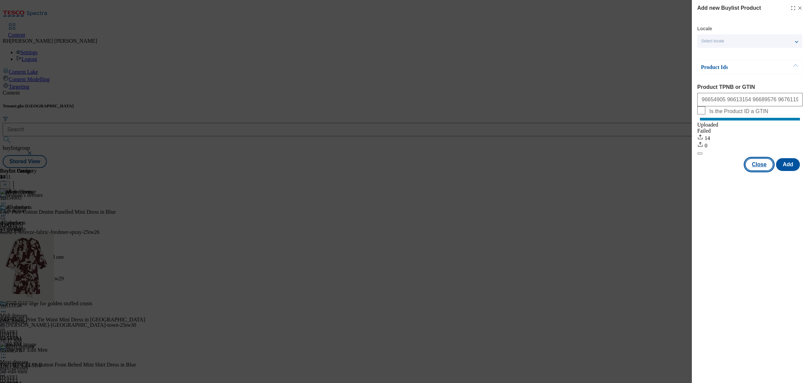
click at [758, 171] on button "Close" at bounding box center [759, 164] width 28 height 13
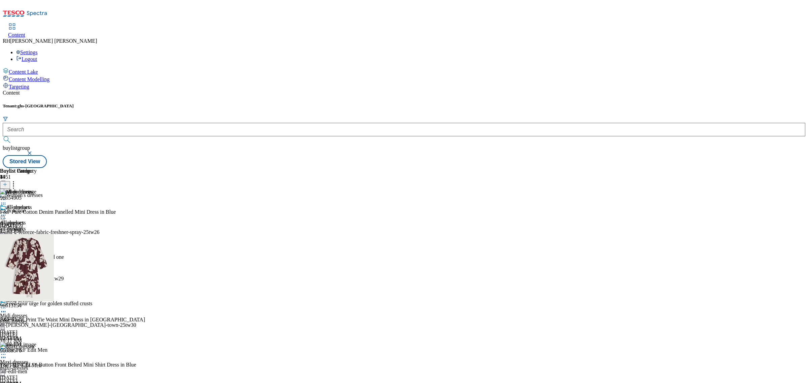
click at [7, 212] on icon at bounding box center [3, 215] width 7 height 7
click at [29, 227] on span "Edit" at bounding box center [25, 229] width 8 height 5
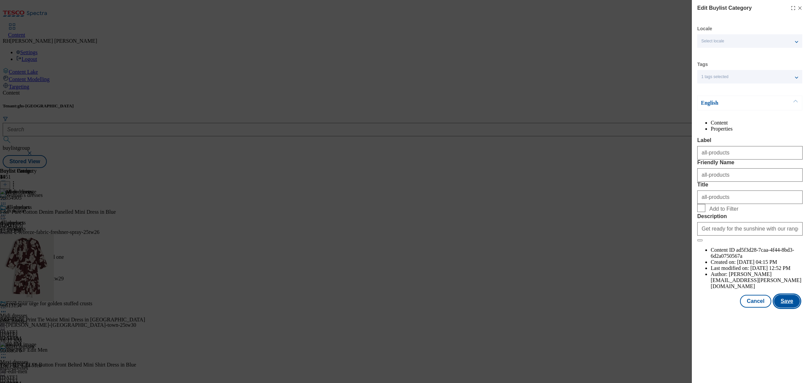
click at [788, 308] on button "Save" at bounding box center [787, 301] width 26 height 13
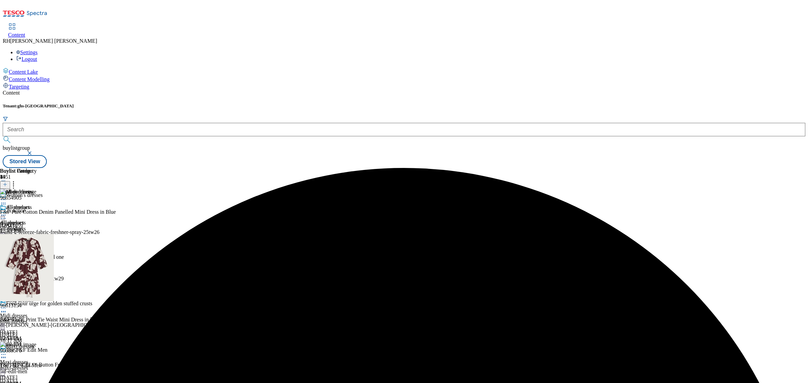
click at [7, 212] on icon at bounding box center [3, 215] width 7 height 7
click at [37, 258] on span "Preview" at bounding box center [29, 260] width 16 height 5
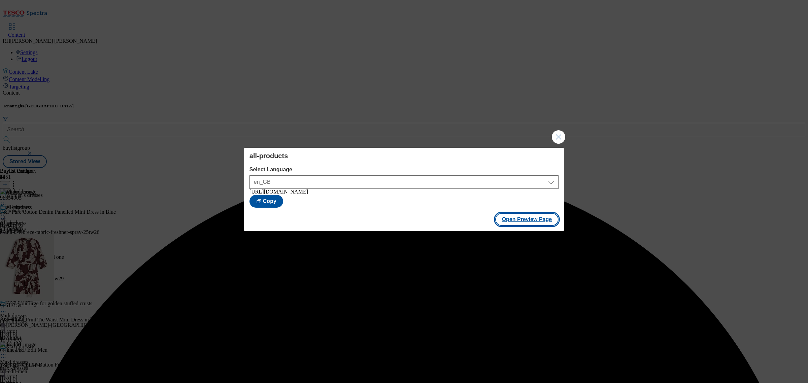
click at [516, 221] on button "Open Preview Page" at bounding box center [527, 219] width 64 height 13
click at [555, 134] on button "Close Modal" at bounding box center [558, 136] width 13 height 13
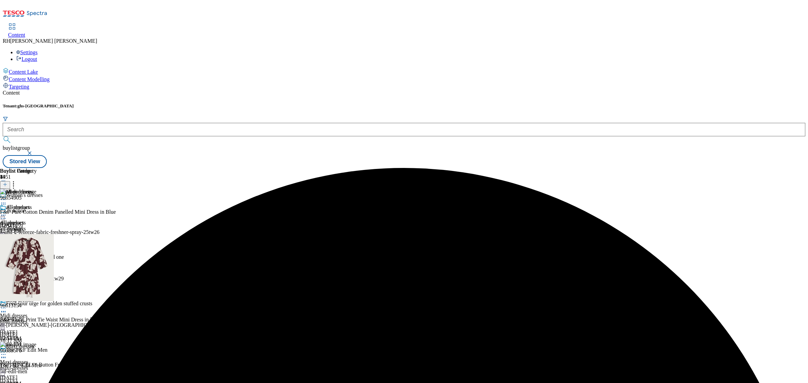
click at [37, 204] on div "all-products" at bounding box center [18, 211] width 37 height 15
click at [7, 212] on icon at bounding box center [3, 215] width 7 height 7
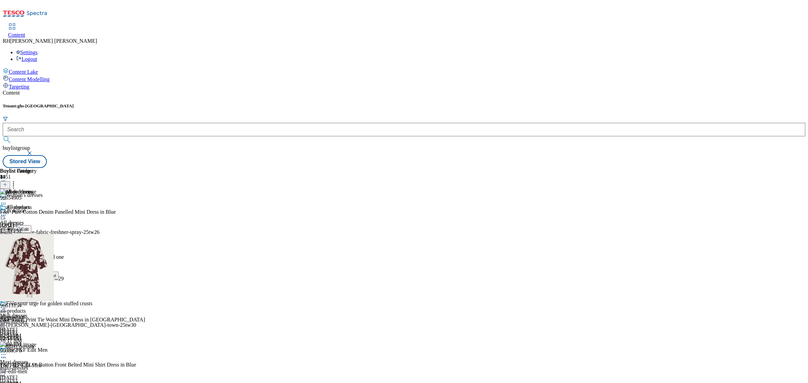
click at [36, 281] on span "Publish" at bounding box center [28, 283] width 15 height 5
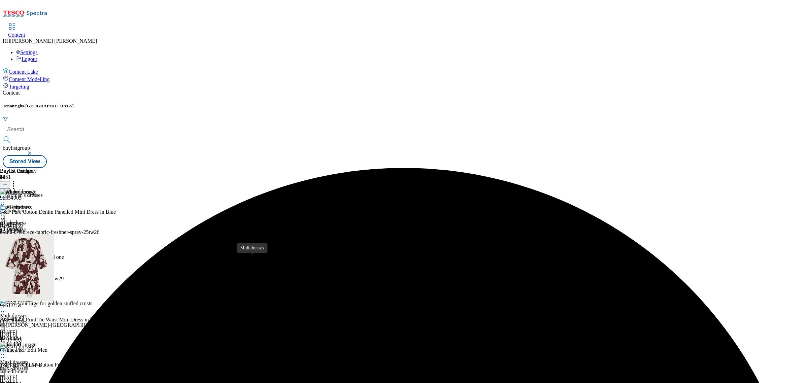
click at [27, 313] on div "Midi dresses" at bounding box center [13, 316] width 27 height 6
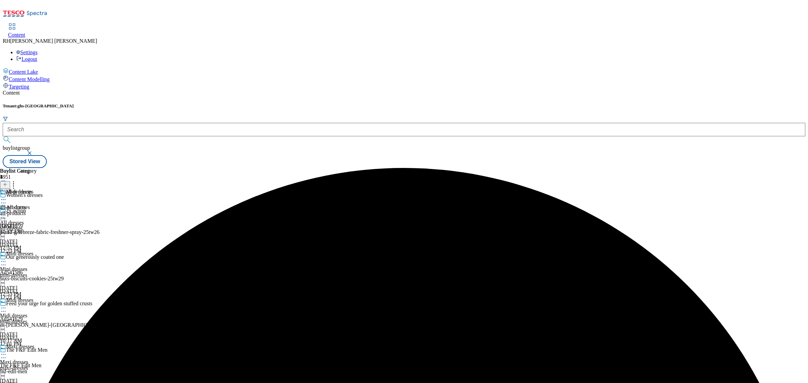
click at [37, 210] on div "all-products" at bounding box center [18, 213] width 37 height 6
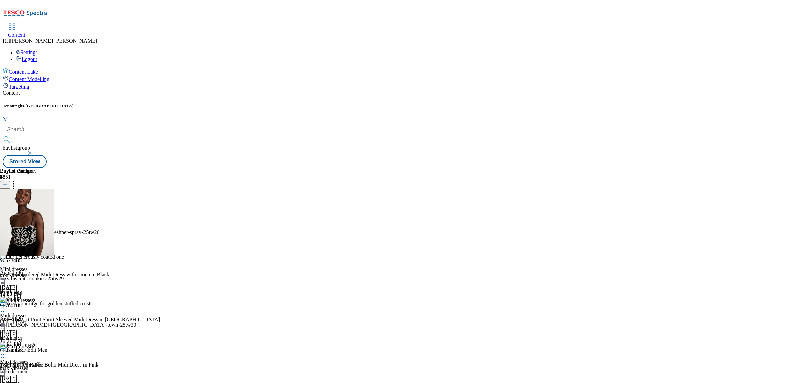
click at [7, 212] on icon at bounding box center [3, 215] width 7 height 7
click at [42, 289] on span "Un-publish" at bounding box center [32, 291] width 22 height 5
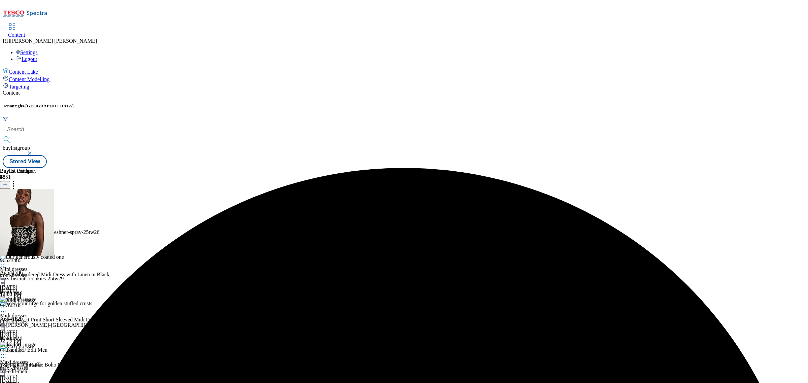
click at [7, 212] on icon at bounding box center [3, 215] width 7 height 7
click at [43, 266] on span "Un-preview" at bounding box center [32, 268] width 23 height 5
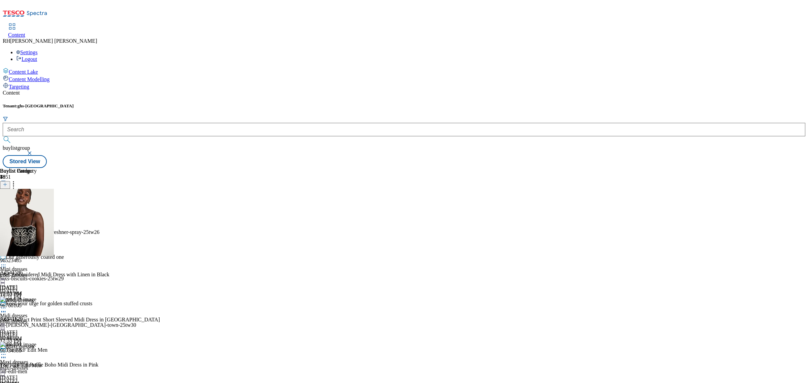
click at [7, 212] on icon at bounding box center [3, 215] width 7 height 7
click at [17, 180] on icon at bounding box center [13, 183] width 7 height 7
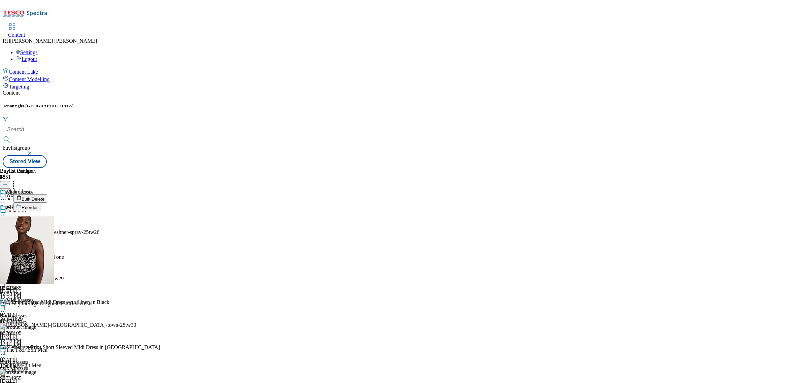
click at [44, 197] on span "Bulk Delete" at bounding box center [33, 199] width 23 height 5
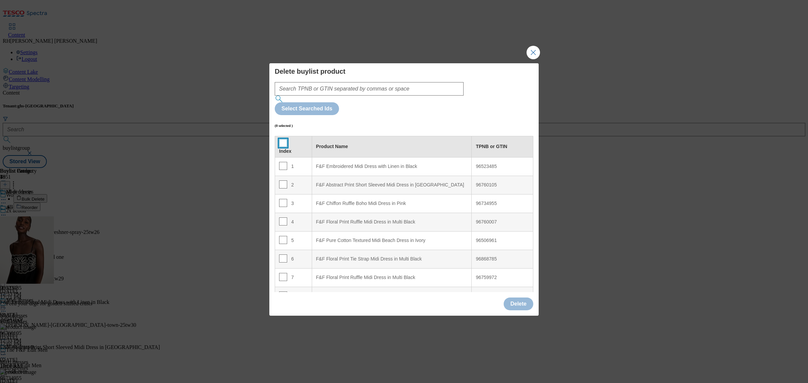
click at [283, 139] on input "Modal" at bounding box center [283, 143] width 8 height 8
checkbox input "true"
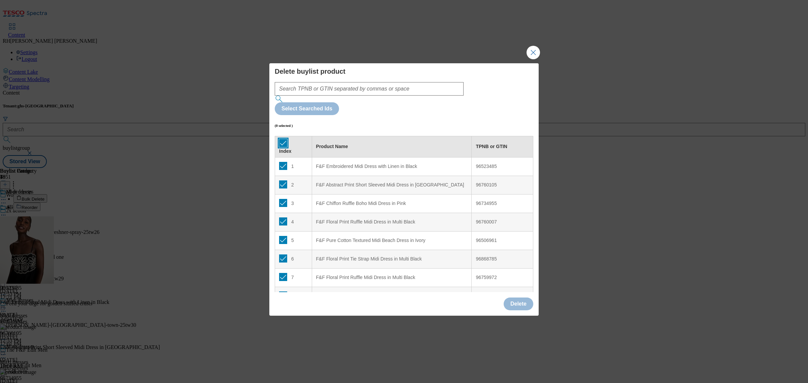
checkbox input "true"
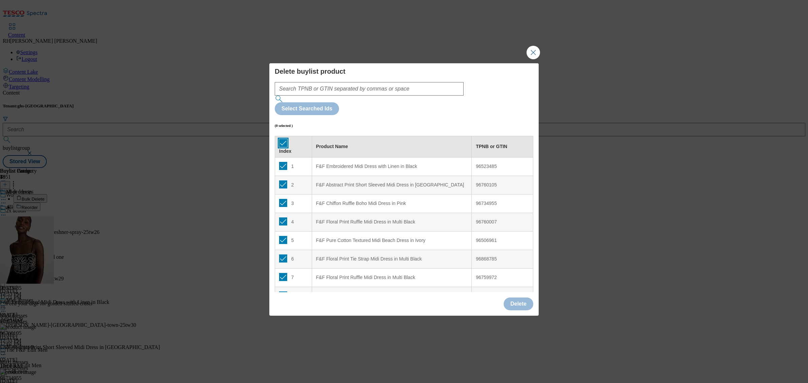
checkbox input "true"
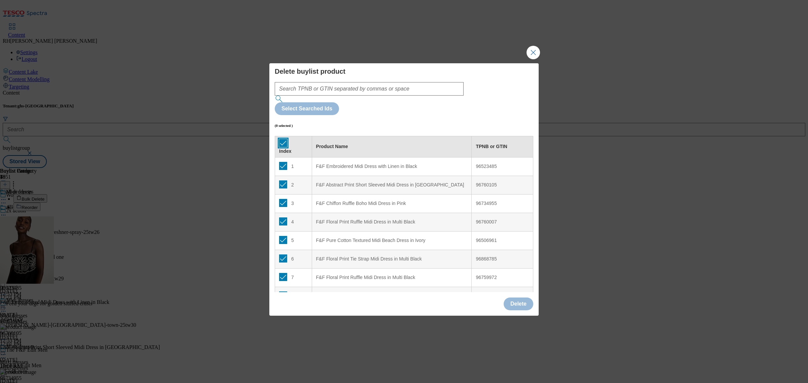
checkbox input "true"
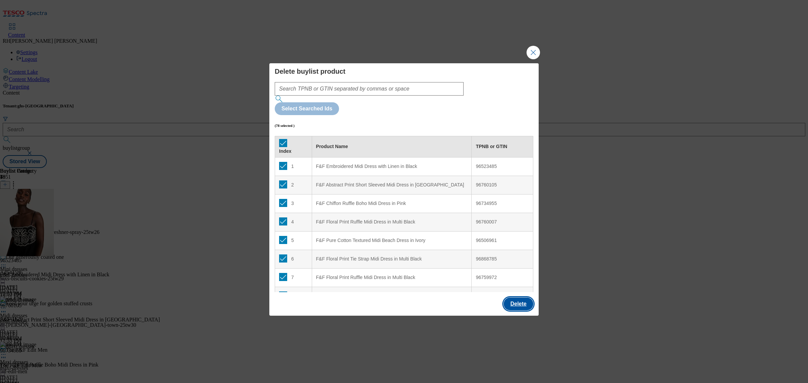
click at [520, 297] on button "Delete" at bounding box center [518, 303] width 30 height 13
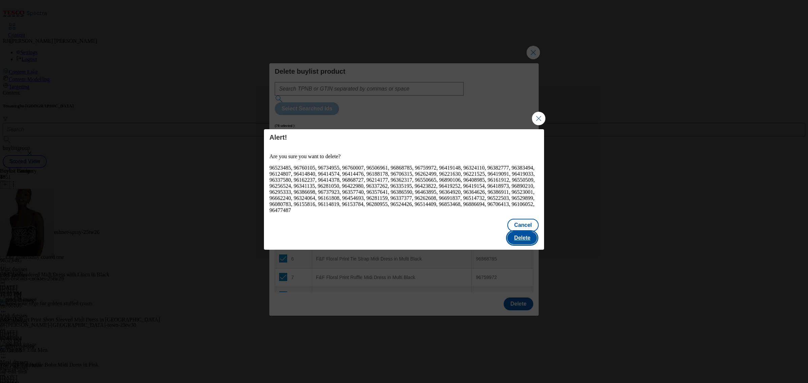
click at [532, 232] on button "Delete" at bounding box center [522, 238] width 30 height 13
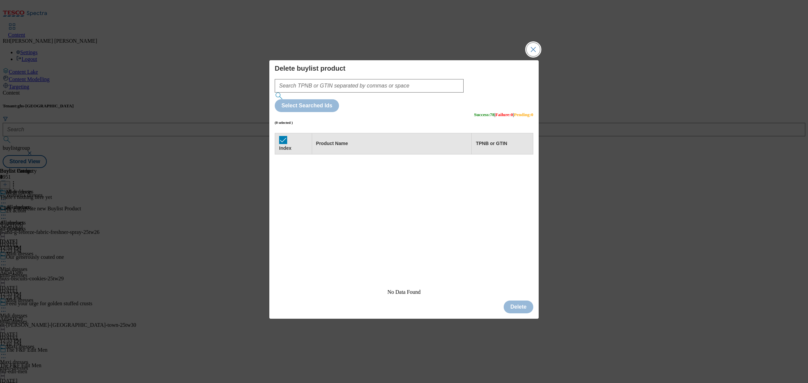
click at [537, 56] on button "Close Modal" at bounding box center [532, 49] width 13 height 13
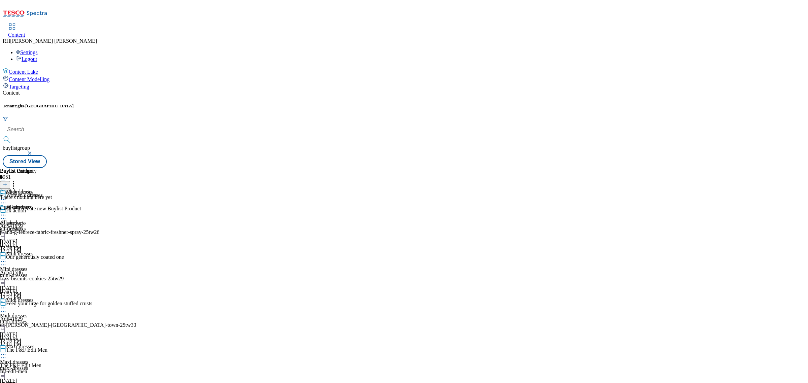
click at [7, 182] on icon at bounding box center [5, 184] width 5 height 5
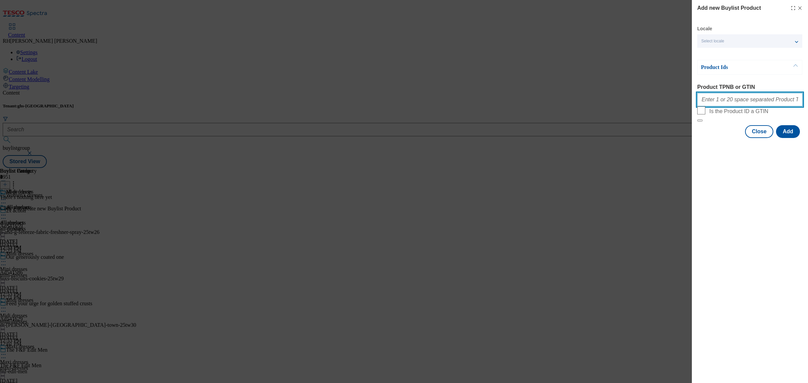
click at [750, 102] on input "Product TPNB or GTIN" at bounding box center [749, 99] width 105 height 13
paste input "96759995 96518895 96525828 96617743 96734949 96677580"
click at [793, 138] on button "Add" at bounding box center [788, 131] width 24 height 13
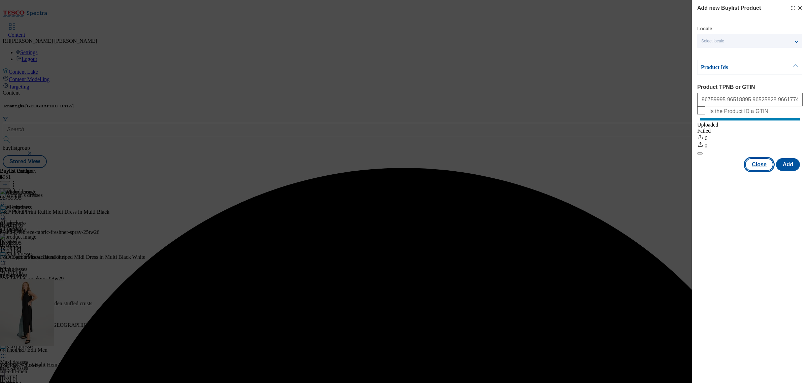
click at [757, 171] on button "Close" at bounding box center [759, 164] width 28 height 13
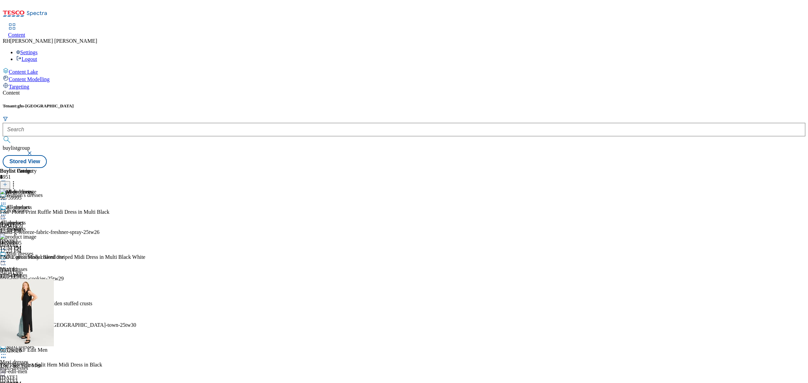
click at [7, 212] on icon at bounding box center [3, 215] width 7 height 7
click at [29, 227] on span "Edit" at bounding box center [25, 229] width 8 height 5
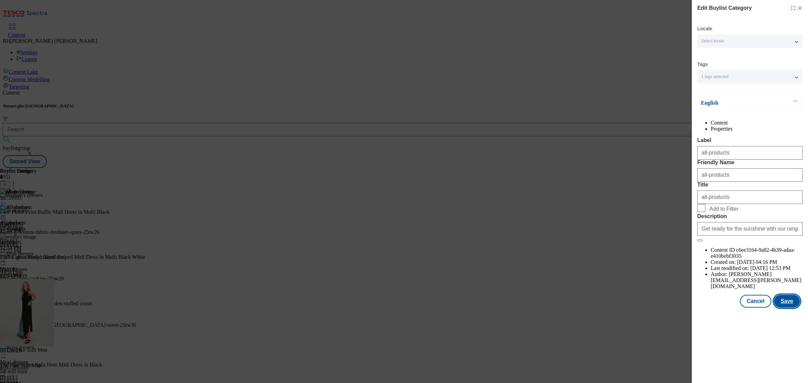
click at [787, 308] on button "Save" at bounding box center [787, 301] width 26 height 13
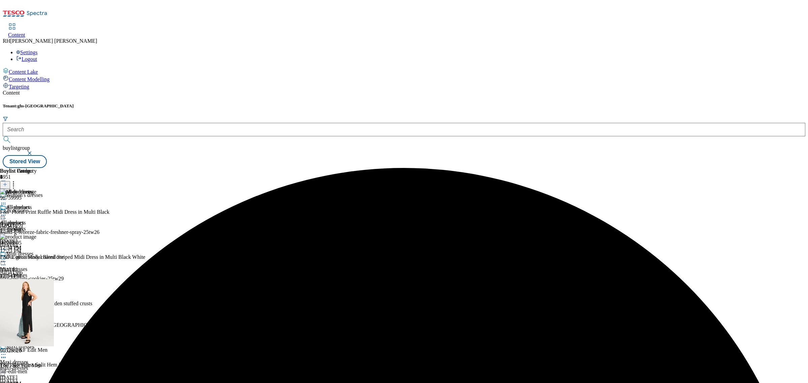
click at [7, 212] on icon at bounding box center [3, 215] width 7 height 7
click at [37, 258] on span "Preview" at bounding box center [29, 260] width 16 height 5
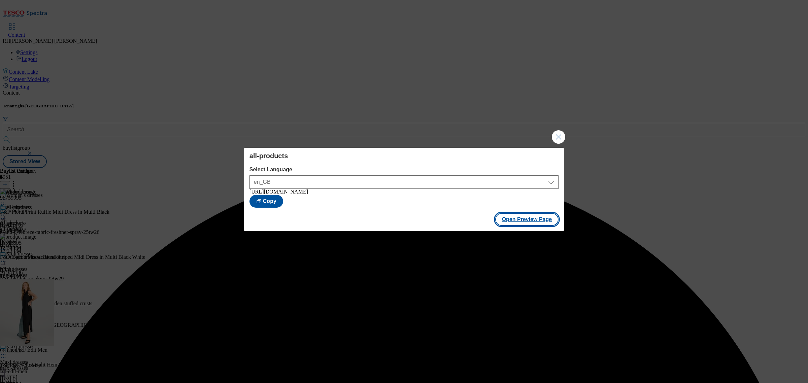
click at [520, 219] on button "Open Preview Page" at bounding box center [527, 219] width 64 height 13
click at [560, 138] on button "Close Modal" at bounding box center [558, 136] width 13 height 13
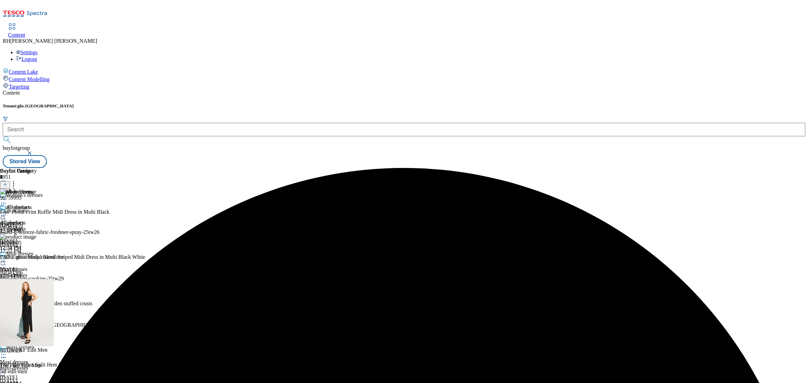
click at [7, 212] on icon at bounding box center [3, 215] width 7 height 7
click at [36, 281] on span "Publish" at bounding box center [28, 283] width 15 height 5
click at [24, 220] on div "All dresses" at bounding box center [12, 223] width 24 height 6
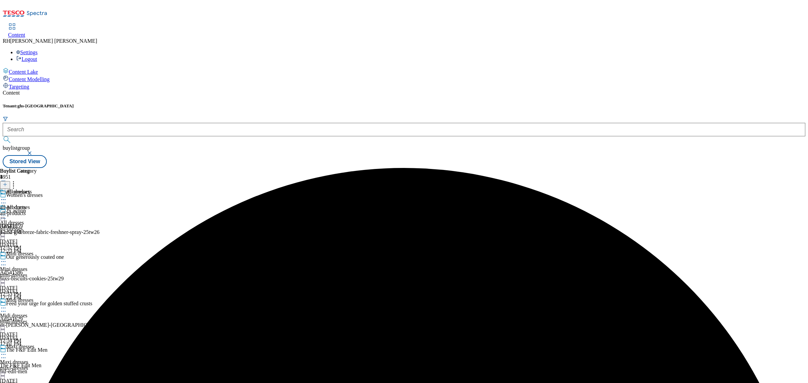
click at [37, 189] on div "all-products all-products all-products [DATE] 12:52 PM" at bounding box center [18, 212] width 37 height 46
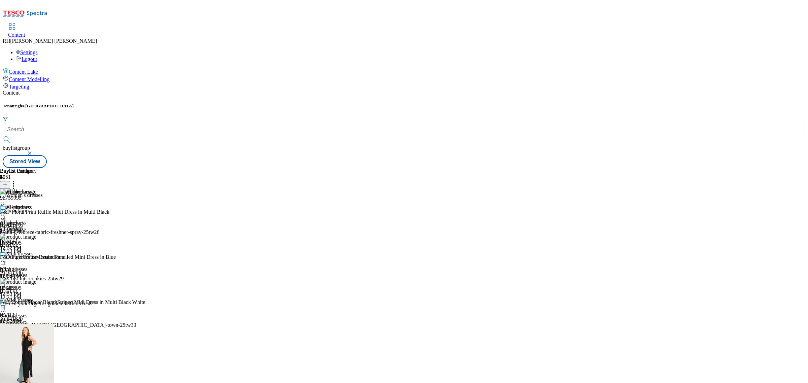
click at [34, 226] on div "all-dresses" at bounding box center [17, 229] width 34 height 6
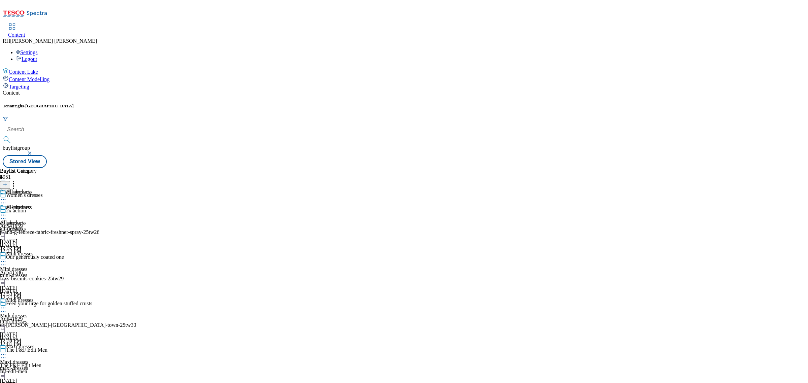
click at [37, 204] on div "all-products all-products all-products [DATE] 12:52 PM" at bounding box center [18, 227] width 37 height 46
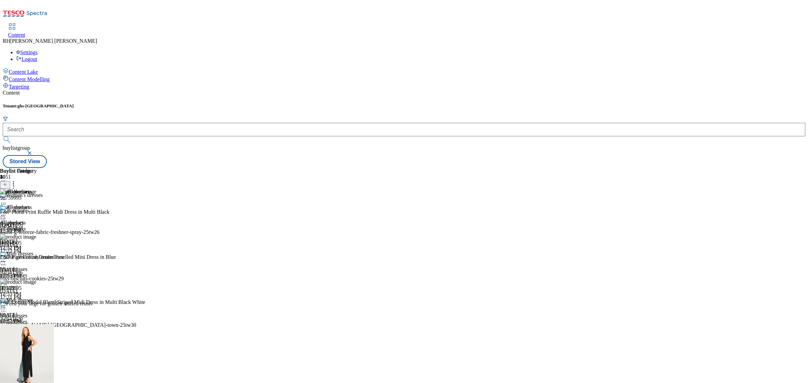
click at [7, 212] on icon at bounding box center [3, 215] width 7 height 7
click at [29, 227] on span "Edit" at bounding box center [25, 229] width 8 height 5
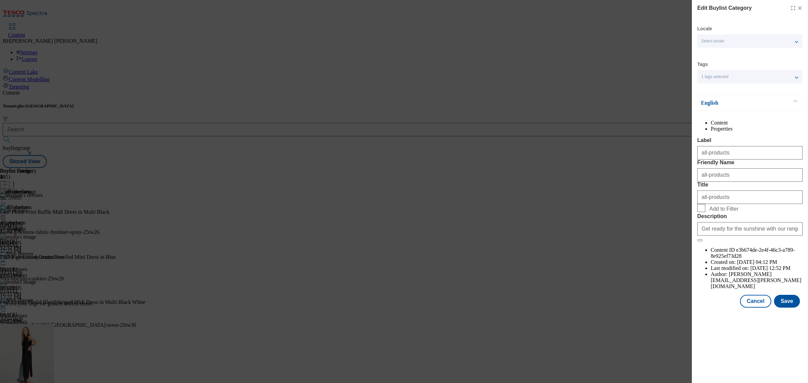
click at [766, 128] on li "Properties" at bounding box center [756, 129] width 92 height 6
click at [725, 126] on li "Content" at bounding box center [756, 123] width 92 height 6
click at [756, 308] on button "Cancel" at bounding box center [755, 301] width 31 height 13
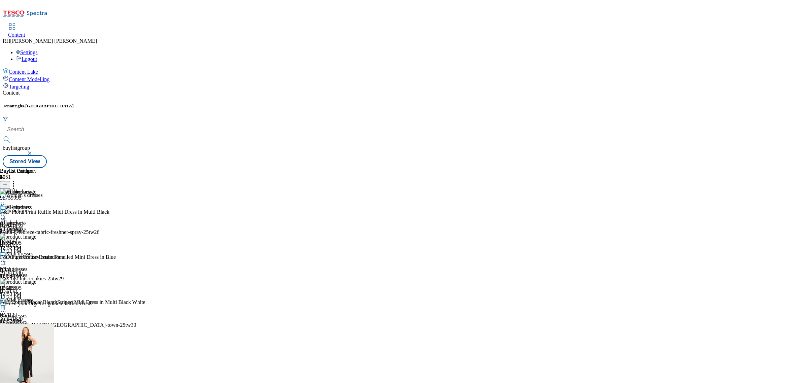
click at [43, 192] on span "Women's dresses" at bounding box center [24, 195] width 37 height 7
click at [43, 192] on div "Women's dresses" at bounding box center [24, 195] width 37 height 6
click at [7, 200] on icon at bounding box center [3, 203] width 7 height 7
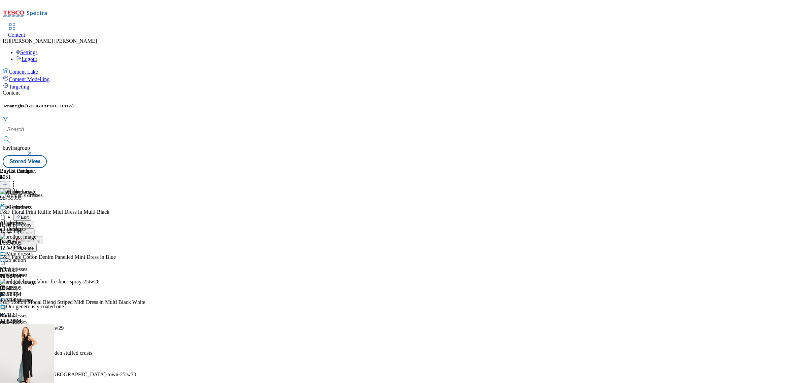
click at [31, 213] on button "Edit" at bounding box center [22, 217] width 18 height 8
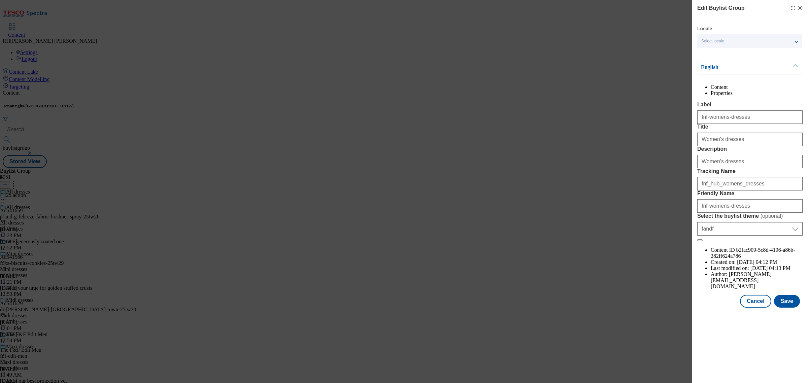
click at [764, 94] on li "Properties" at bounding box center [756, 93] width 92 height 6
click at [724, 90] on li "Content" at bounding box center [756, 87] width 92 height 6
click at [762, 308] on button "Cancel" at bounding box center [755, 301] width 31 height 13
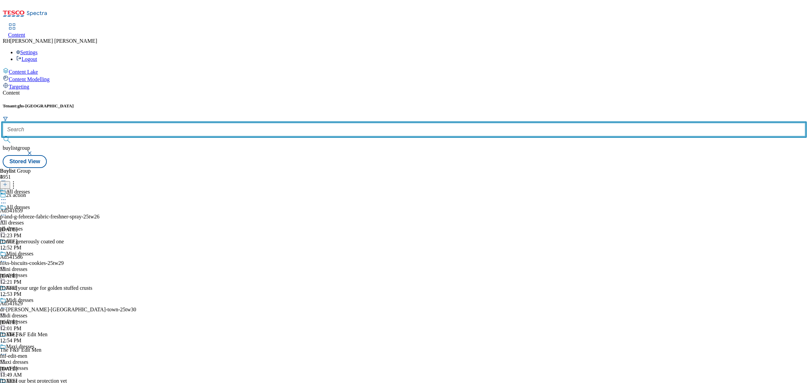
click at [159, 123] on input "text" at bounding box center [404, 129] width 802 height 13
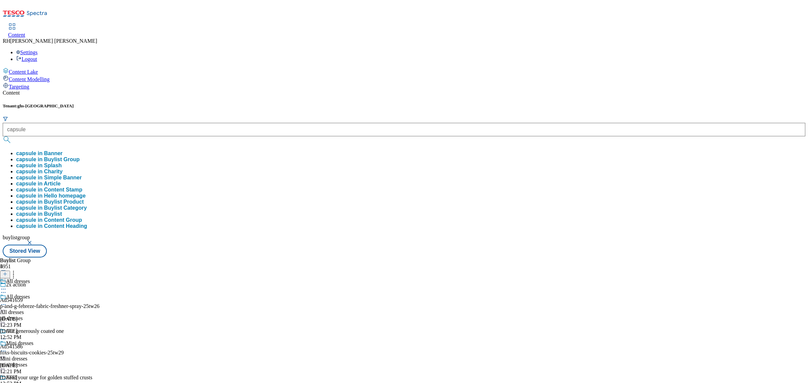
click at [79, 156] on button "capsule in Buylist Group" at bounding box center [47, 159] width 63 height 6
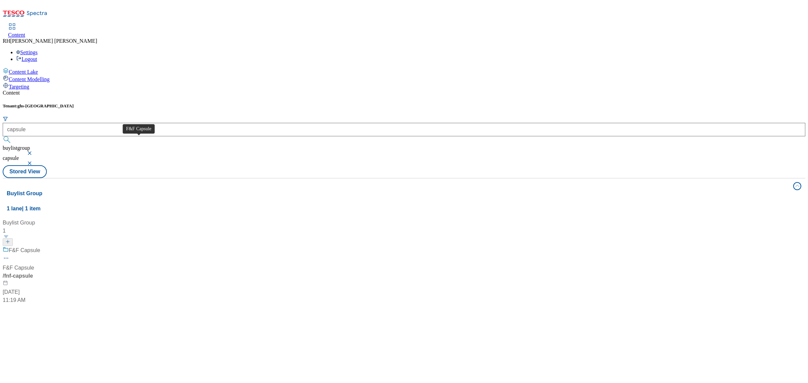
click at [87, 246] on div "F&F Capsule F&F Capsule / fnf-capsule [DATE] 11:19 AM" at bounding box center [45, 275] width 84 height 58
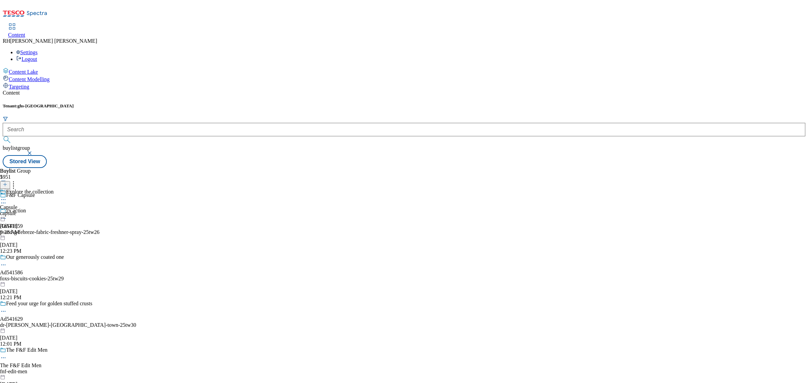
click at [17, 204] on span "Capsule" at bounding box center [8, 207] width 17 height 6
click at [7, 212] on icon at bounding box center [3, 215] width 7 height 7
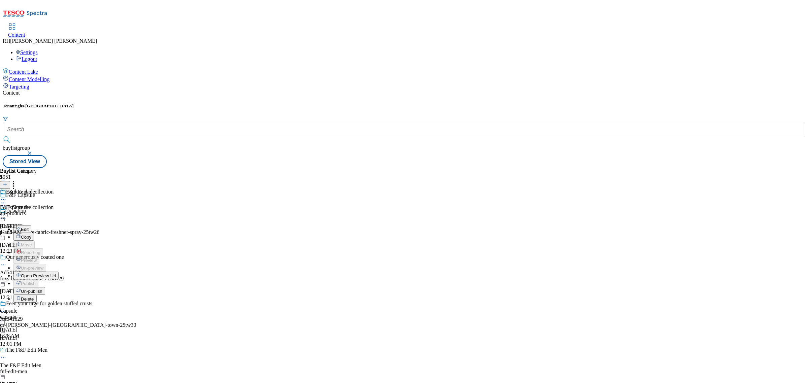
click at [31, 225] on button "Edit" at bounding box center [22, 229] width 18 height 8
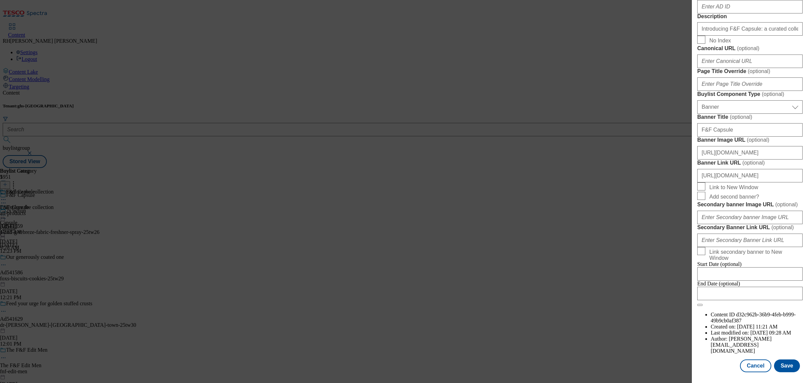
scroll to position [547, 0]
click at [751, 360] on button "Cancel" at bounding box center [755, 365] width 31 height 13
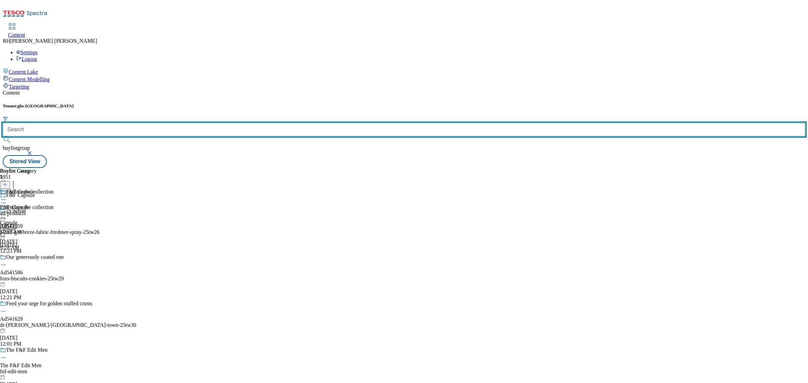
click at [143, 123] on input "text" at bounding box center [404, 129] width 802 height 13
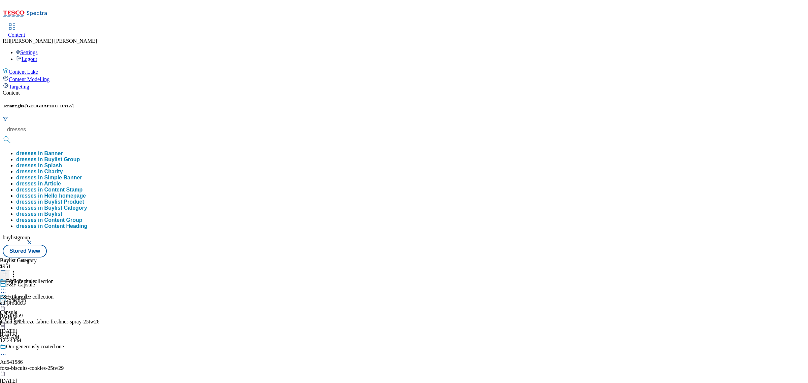
click at [80, 156] on button "dresses in Buylist Group" at bounding box center [48, 159] width 64 height 6
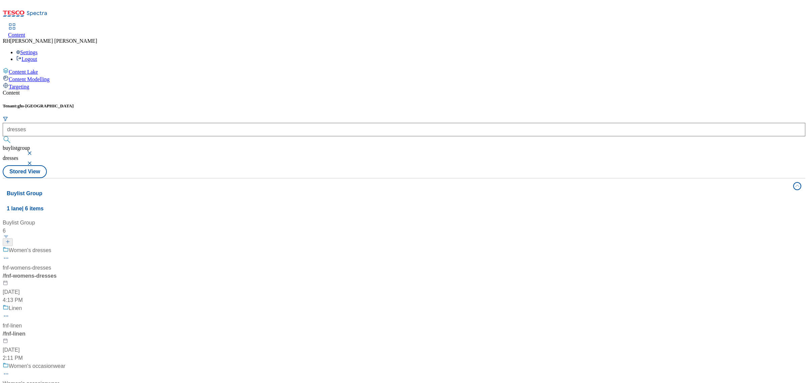
click at [92, 246] on div "Women's dresses fnf-womens-dresses / fnf-womens-dresses [DATE] 4:13 PM" at bounding box center [48, 275] width 90 height 58
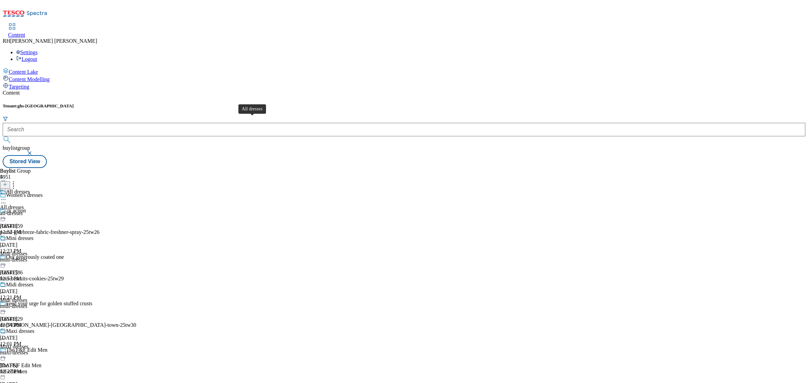
click at [24, 204] on span "All dresses" at bounding box center [12, 207] width 24 height 6
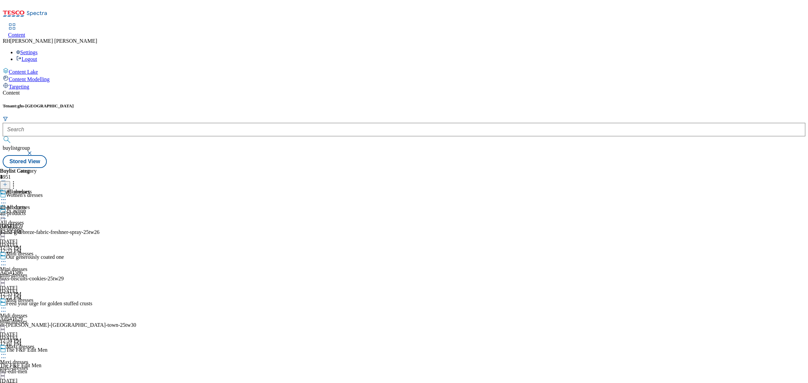
click at [7, 212] on icon at bounding box center [3, 215] width 7 height 7
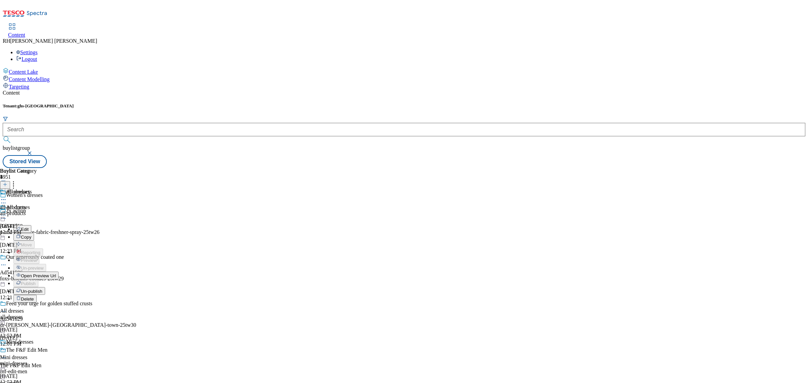
click at [29, 227] on span "Edit" at bounding box center [25, 229] width 8 height 5
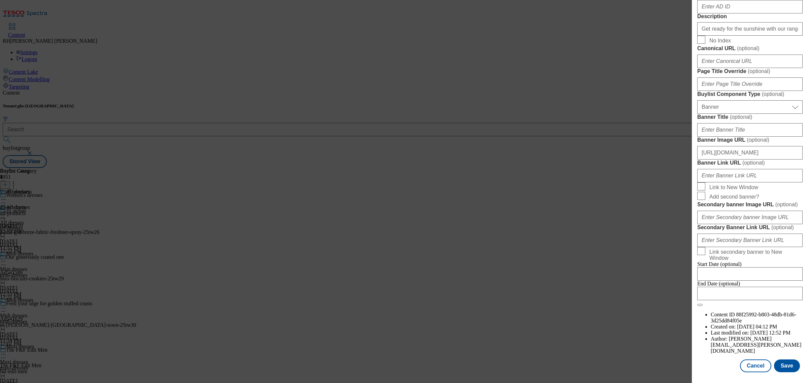
scroll to position [637, 0]
click at [759, 359] on button "Cancel" at bounding box center [755, 365] width 31 height 13
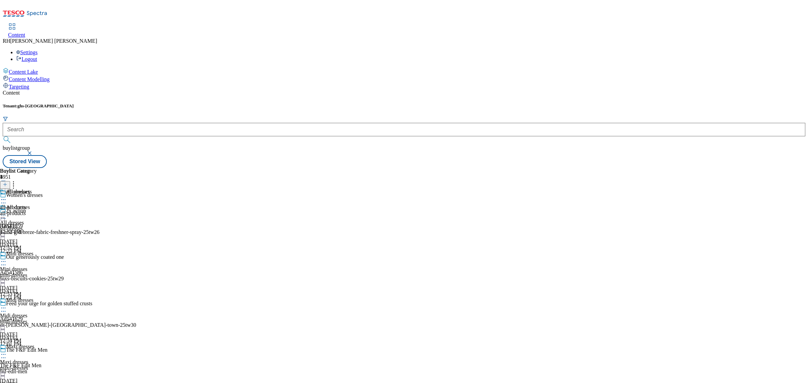
scroll to position [487, 0]
click at [34, 251] on div "Mini dresses Mini dresses mini-dresses [DATE] 12:53 PM" at bounding box center [17, 274] width 34 height 46
click at [7, 258] on icon at bounding box center [3, 261] width 7 height 7
click at [29, 273] on span "Edit" at bounding box center [25, 275] width 8 height 5
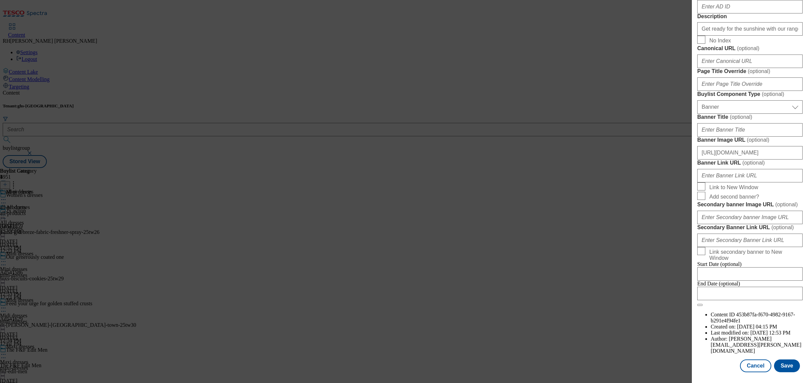
scroll to position [637, 0]
click at [759, 359] on button "Cancel" at bounding box center [755, 365] width 31 height 13
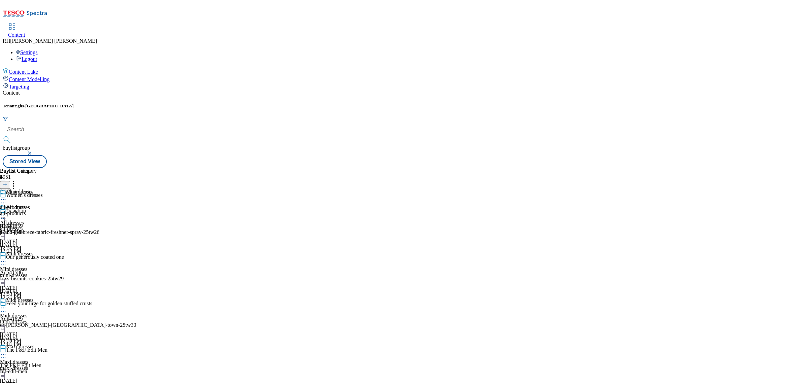
click at [34, 226] on div "all-dresses" at bounding box center [17, 229] width 34 height 6
click at [7, 212] on icon at bounding box center [3, 215] width 7 height 7
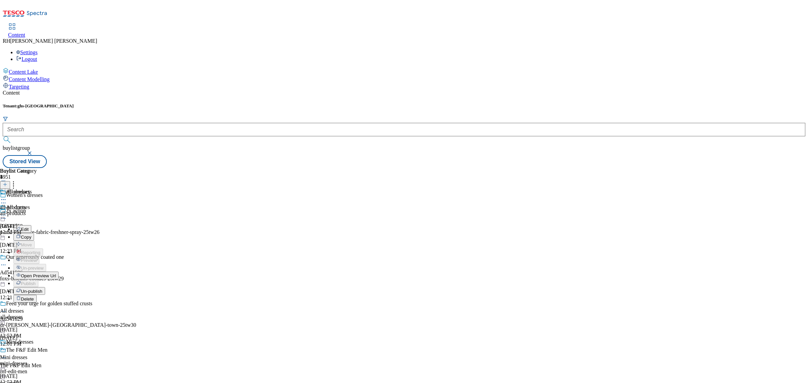
click at [29, 227] on span "Edit" at bounding box center [25, 229] width 8 height 5
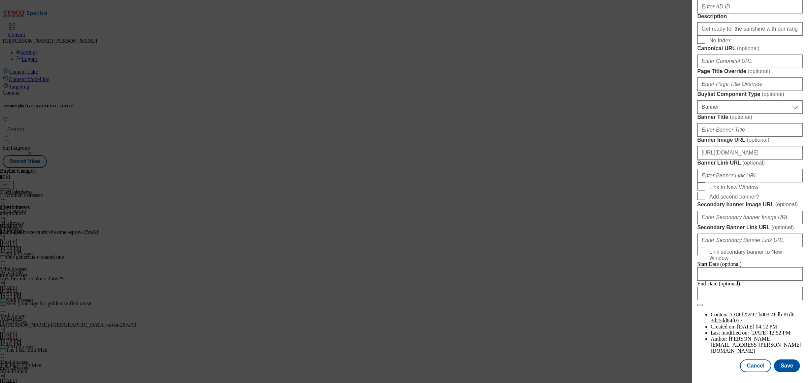
scroll to position [505, 0]
click at [747, 182] on input "Banner Link URL ( optional )" at bounding box center [749, 175] width 105 height 13
paste input "[URL][DOMAIN_NAME]"
click at [790, 255] on form "Label All dresses Tracking Name fnf-womens-dresses Friendly Name all-dresses Bu…" at bounding box center [749, 31] width 105 height 551
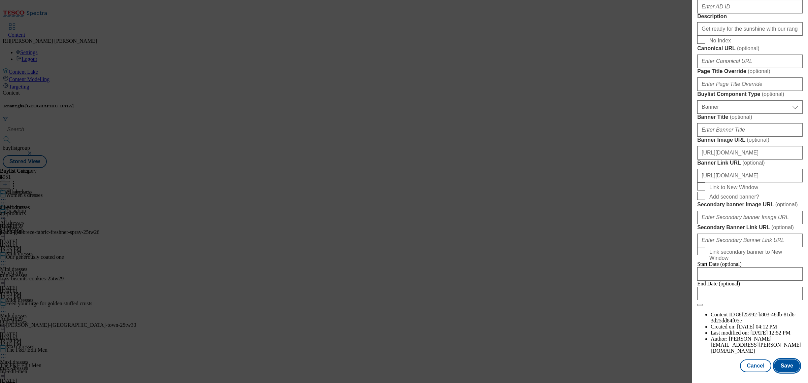
click at [786, 361] on button "Save" at bounding box center [787, 365] width 26 height 13
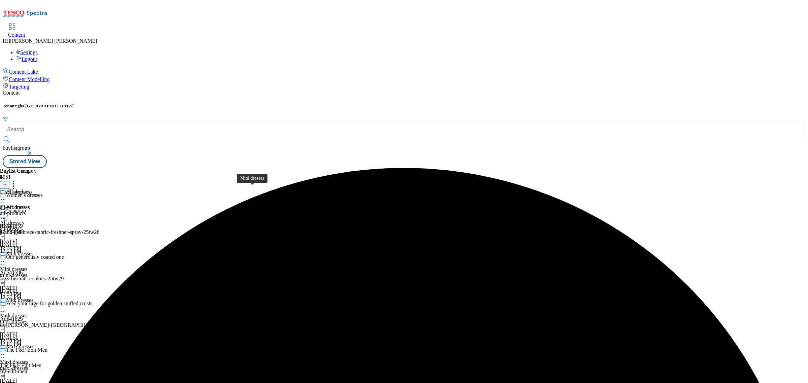
click at [27, 266] on div "Mini dresses" at bounding box center [13, 269] width 27 height 6
click at [7, 258] on icon at bounding box center [3, 261] width 7 height 7
click at [29, 273] on span "Edit" at bounding box center [25, 275] width 8 height 5
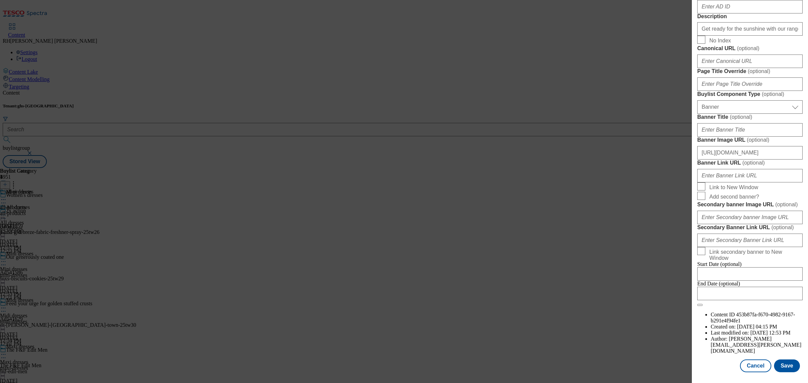
scroll to position [547, 0]
click at [751, 182] on input "Banner Link URL ( optional )" at bounding box center [749, 175] width 105 height 13
paste input "[URL][DOMAIN_NAME]"
click at [785, 359] on button "Save" at bounding box center [787, 365] width 26 height 13
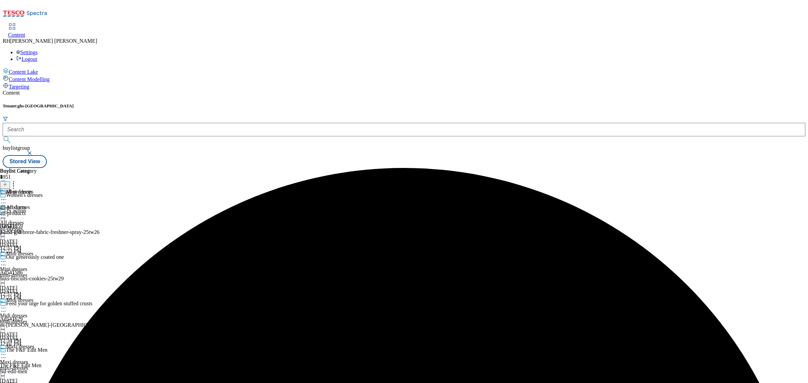
scroll to position [66, 0]
click at [34, 319] on div "midi-dresses" at bounding box center [17, 322] width 34 height 6
click at [7, 305] on icon at bounding box center [3, 308] width 7 height 7
click at [59, 318] on li "Edit" at bounding box center [35, 322] width 45 height 8
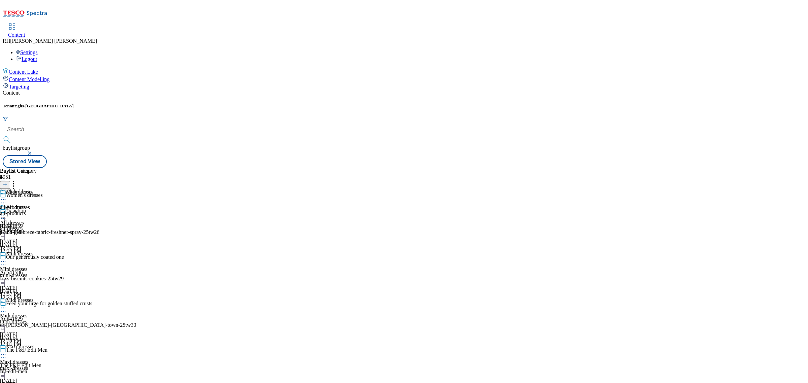
click at [7, 305] on icon at bounding box center [3, 308] width 7 height 7
click at [29, 320] on span "Edit" at bounding box center [25, 322] width 8 height 5
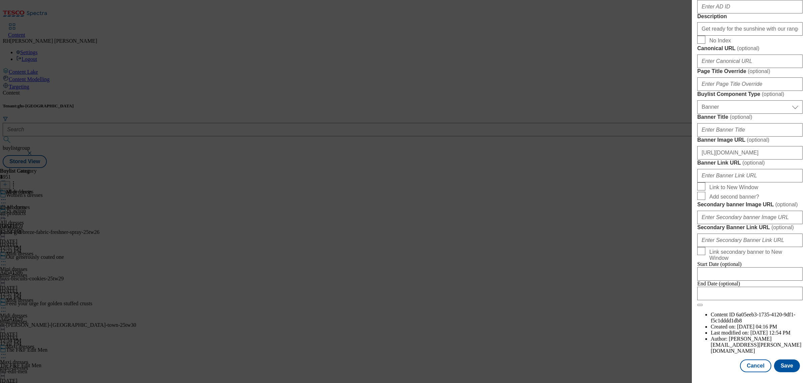
scroll to position [463, 0]
click at [744, 182] on input "Banner Link URL ( optional )" at bounding box center [749, 175] width 105 height 13
paste input "[URL][DOMAIN_NAME]"
click at [778, 295] on form "Label Midi dresses Tracking Name fnf_hub_womens_dresses Friendly Name midi-dres…" at bounding box center [749, 31] width 105 height 551
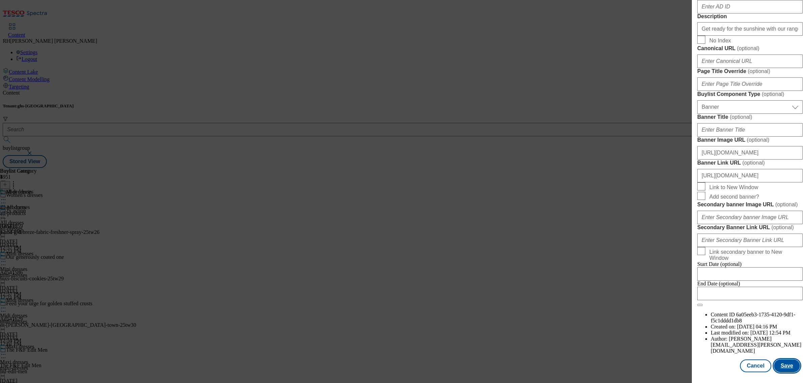
click at [783, 359] on button "Save" at bounding box center [787, 365] width 26 height 13
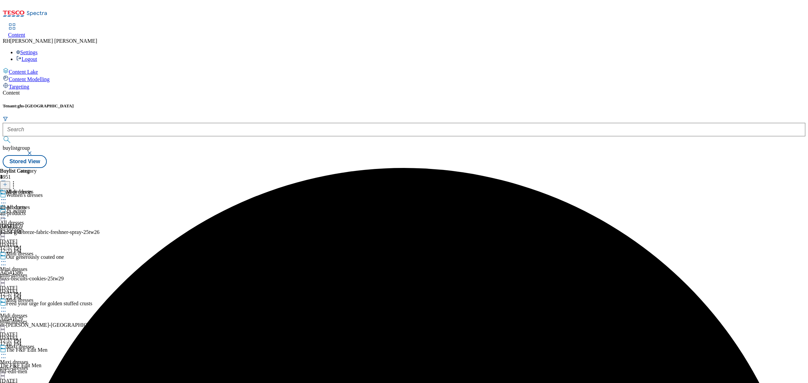
scroll to position [66, 0]
click at [34, 344] on div "Maxi dresses Maxi dresses maxi-dresses [DATE] 12:27 PM" at bounding box center [17, 367] width 34 height 46
click at [7, 351] on icon at bounding box center [3, 354] width 7 height 7
click at [29, 366] on span "Edit" at bounding box center [25, 368] width 8 height 5
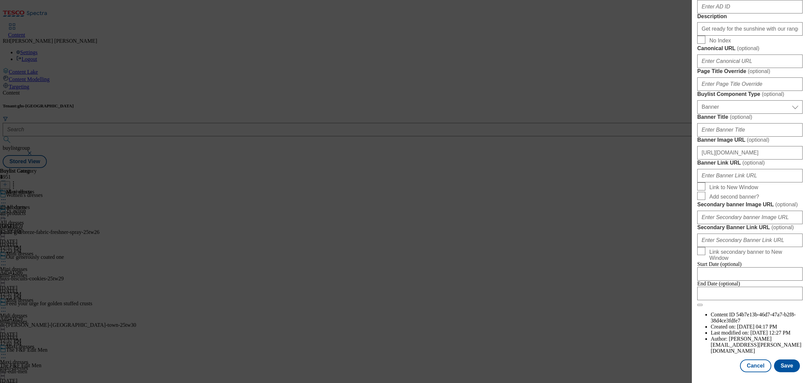
scroll to position [637, 0]
click at [744, 359] on button "Cancel" at bounding box center [755, 365] width 31 height 13
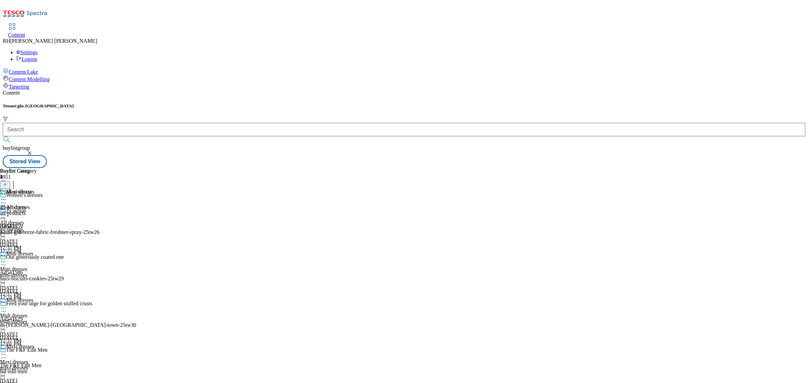
click at [34, 226] on div "all-dresses" at bounding box center [17, 229] width 34 height 6
click at [7, 212] on icon at bounding box center [3, 215] width 7 height 7
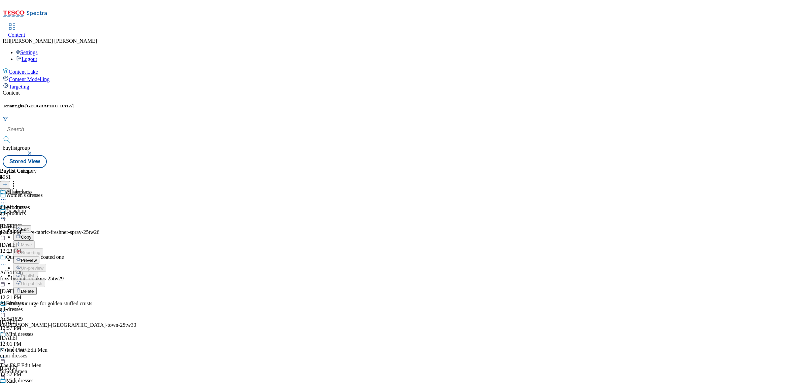
click at [46, 256] on li "Preview" at bounding box center [29, 260] width 33 height 8
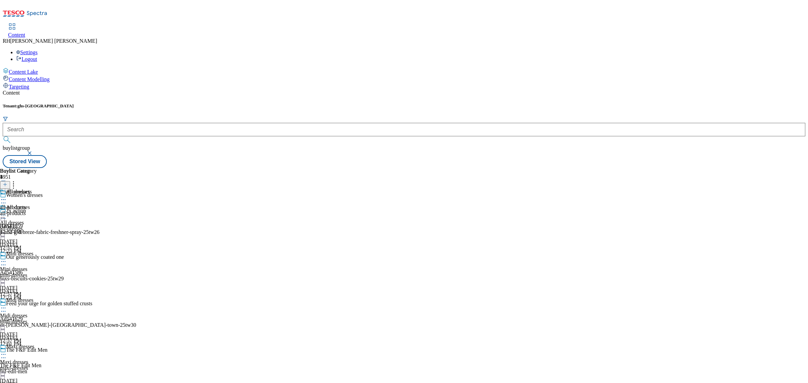
click at [7, 212] on icon at bounding box center [3, 215] width 7 height 7
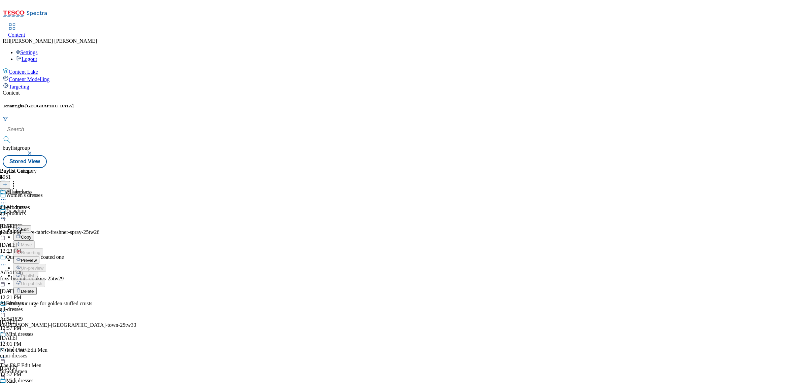
click at [37, 258] on span "Preview" at bounding box center [29, 260] width 16 height 5
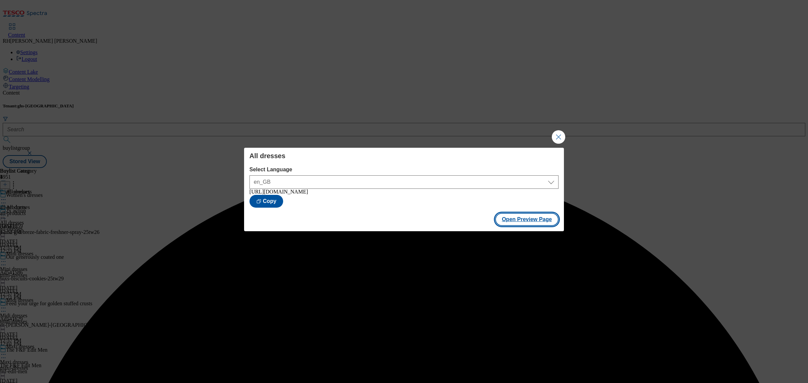
click at [528, 223] on button "Open Preview Page" at bounding box center [527, 219] width 64 height 13
click at [566, 135] on div "All dresses Select Language en_GB en_GB [URL][DOMAIN_NAME] Copy Open Preview Pa…" at bounding box center [404, 191] width 808 height 383
click at [561, 133] on button "Close Modal" at bounding box center [558, 136] width 13 height 13
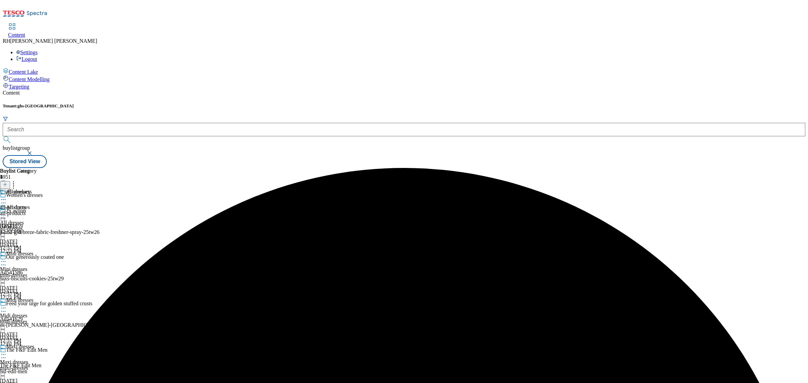
click at [7, 212] on icon at bounding box center [3, 215] width 7 height 7
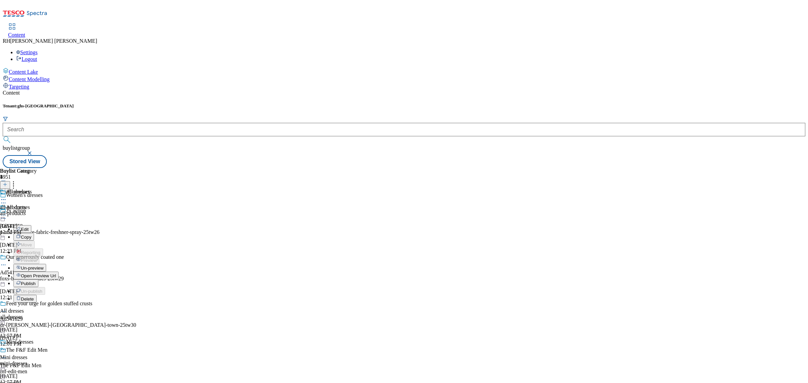
click at [36, 281] on span "Publish" at bounding box center [28, 283] width 15 height 5
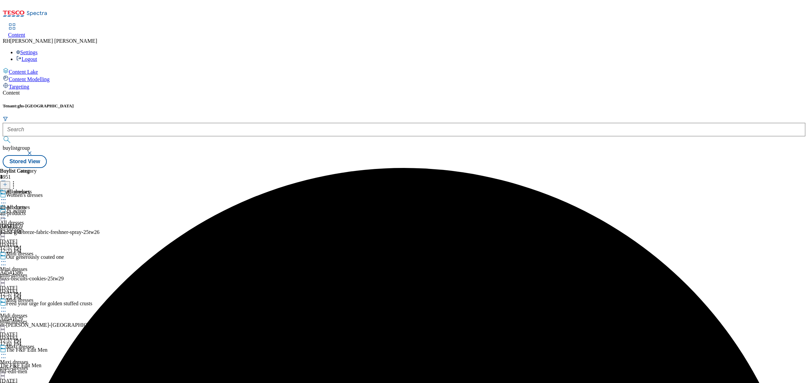
click at [34, 251] on div "Mini dresses Mini dresses mini-dresses [DATE] 12:57 PM" at bounding box center [17, 274] width 34 height 46
click at [7, 258] on icon at bounding box center [3, 261] width 7 height 7
click at [37, 304] on span "Preview" at bounding box center [29, 306] width 16 height 5
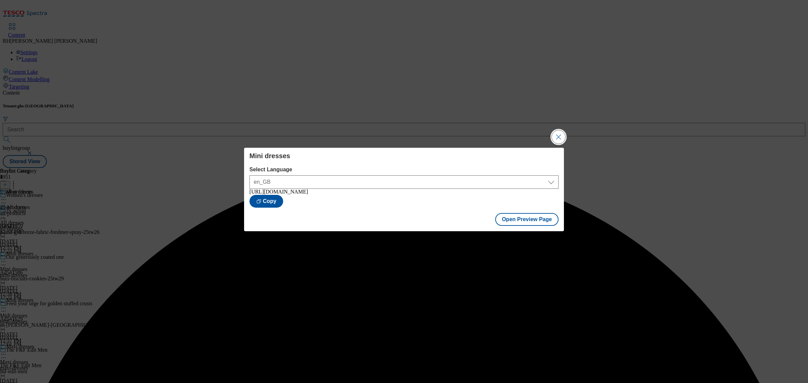
click at [563, 130] on button "Close Modal" at bounding box center [558, 136] width 13 height 13
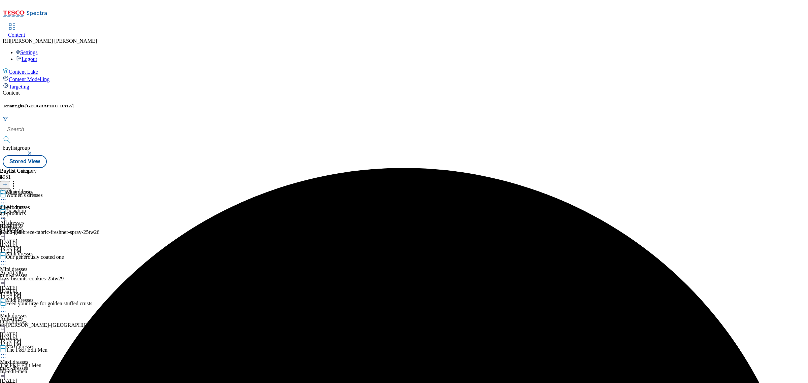
click at [34, 258] on div at bounding box center [17, 262] width 34 height 8
click at [36, 327] on span "Publish" at bounding box center [28, 329] width 15 height 5
click at [34, 319] on div "midi-dresses" at bounding box center [17, 322] width 34 height 6
click at [7, 305] on icon at bounding box center [3, 308] width 7 height 7
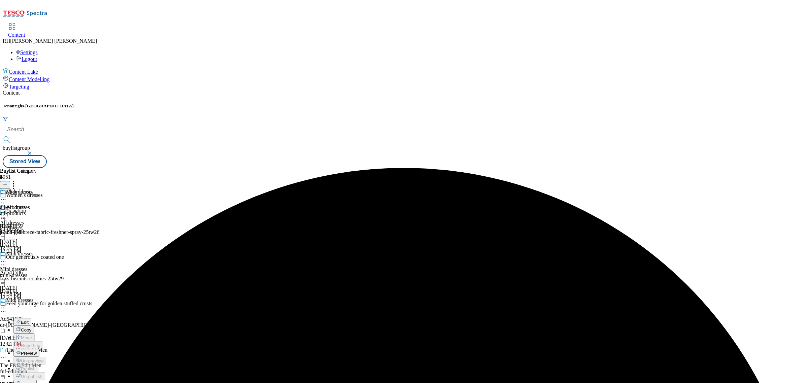
click at [37, 351] on span "Preview" at bounding box center [29, 353] width 16 height 5
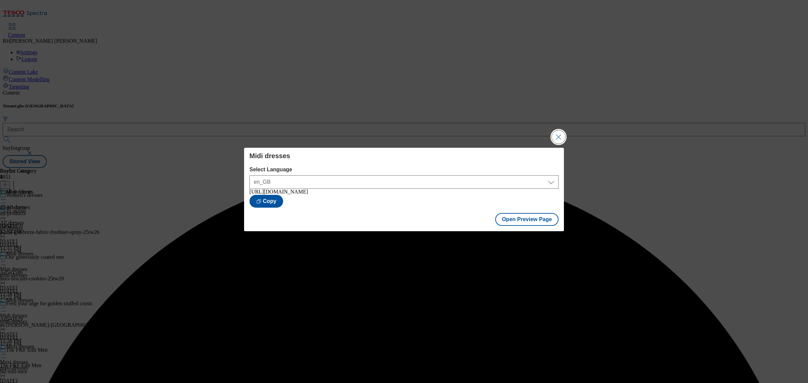
click at [559, 132] on button "Close Modal" at bounding box center [558, 136] width 13 height 13
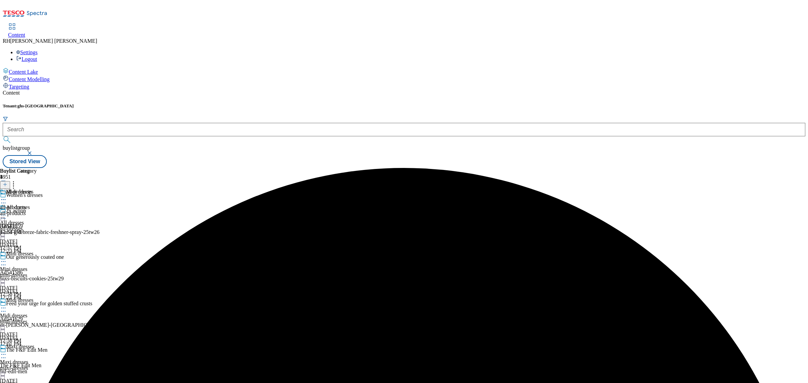
scroll to position [66, 0]
click at [7, 305] on icon at bounding box center [3, 308] width 7 height 7
click at [36, 374] on span "Publish" at bounding box center [28, 376] width 15 height 5
